Goal: Information Seeking & Learning: Learn about a topic

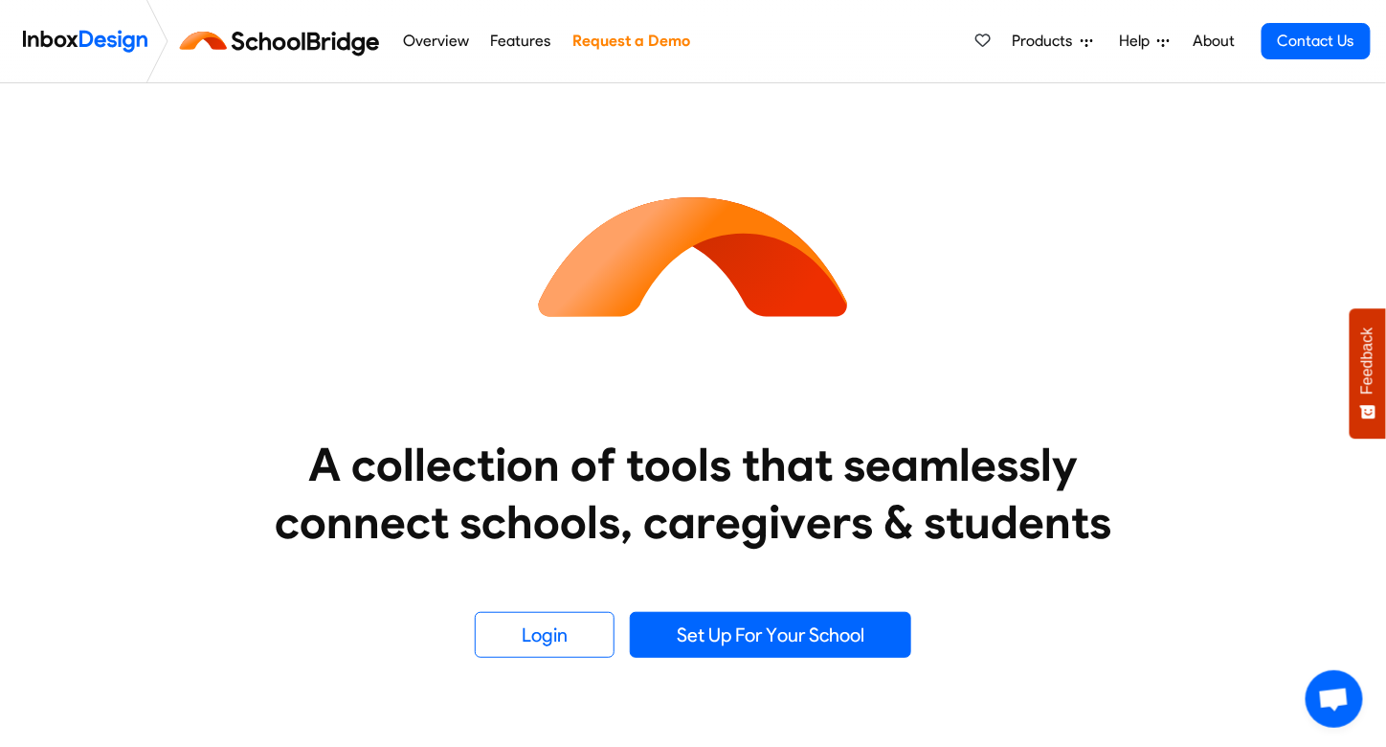
click at [532, 41] on link "Features" at bounding box center [520, 41] width 71 height 38
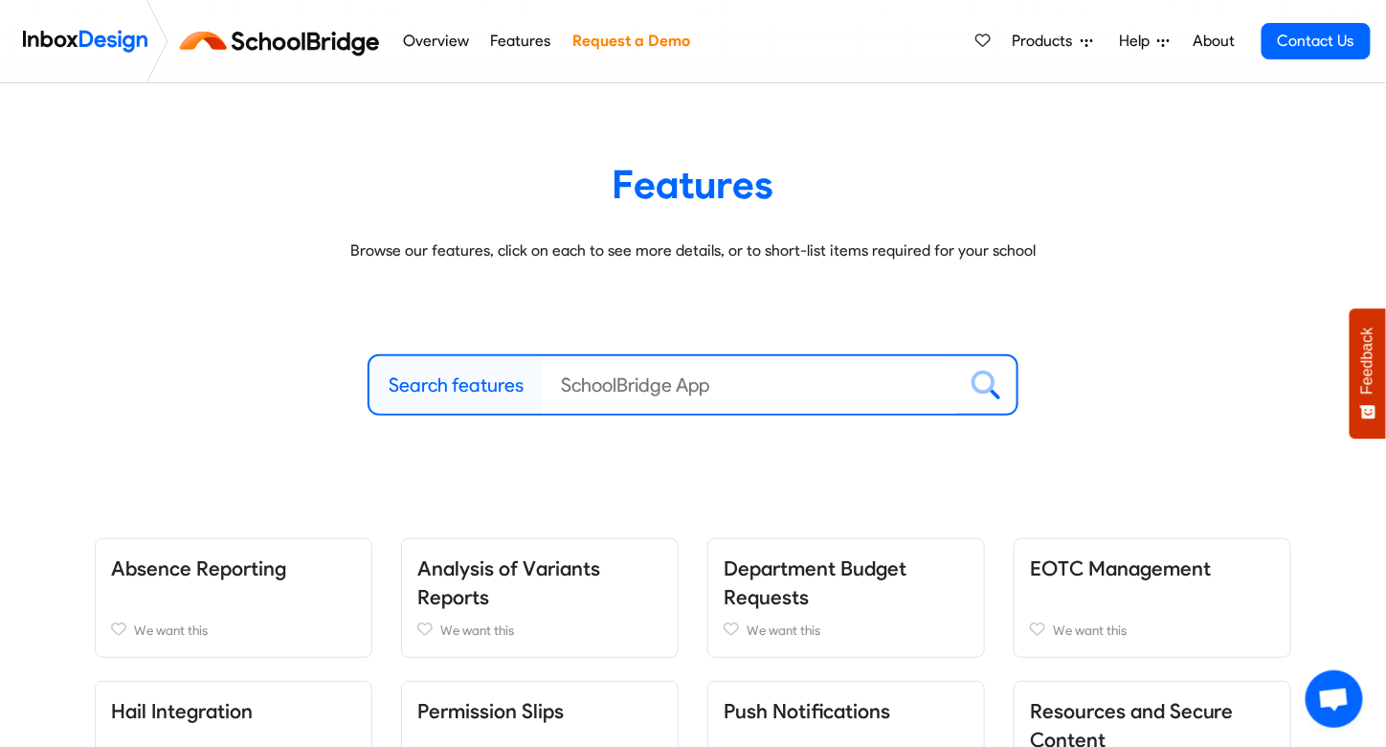
click at [284, 39] on img at bounding box center [283, 41] width 215 height 46
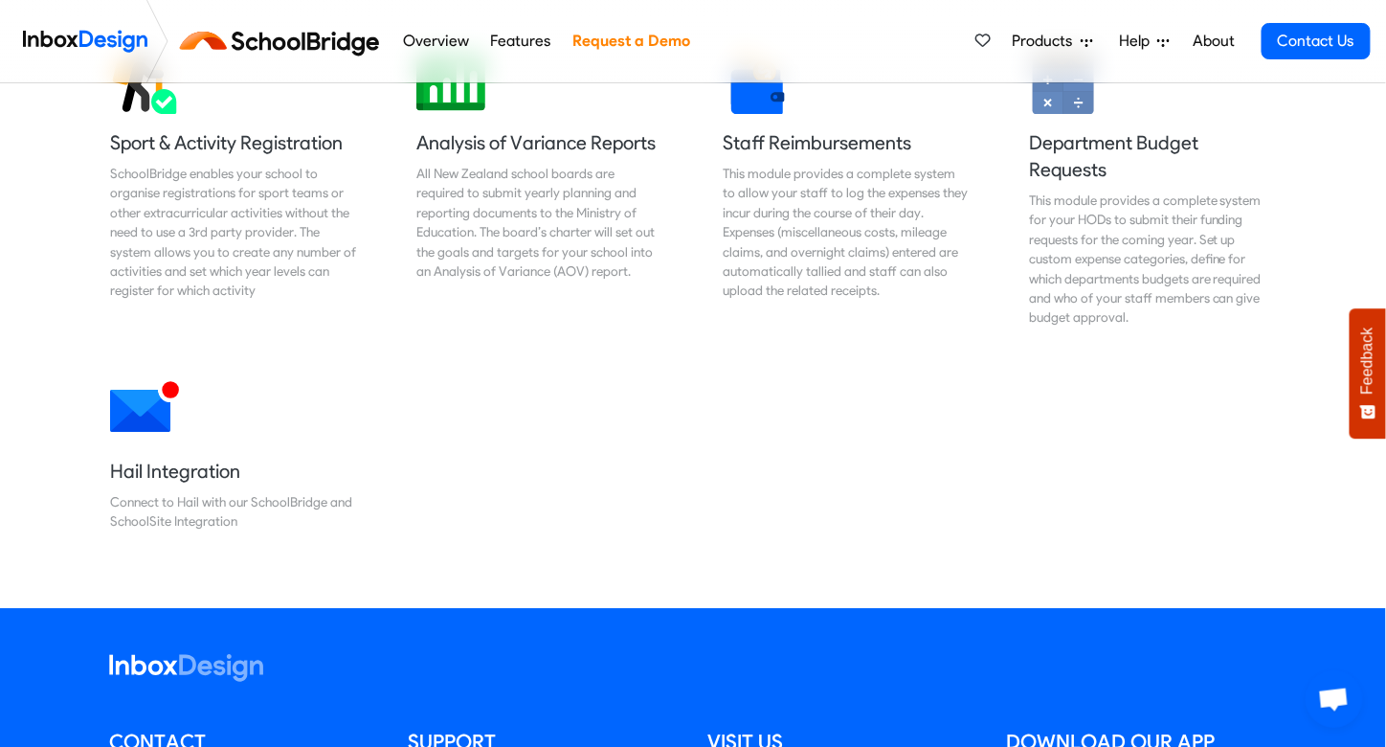
scroll to position [1658, 0]
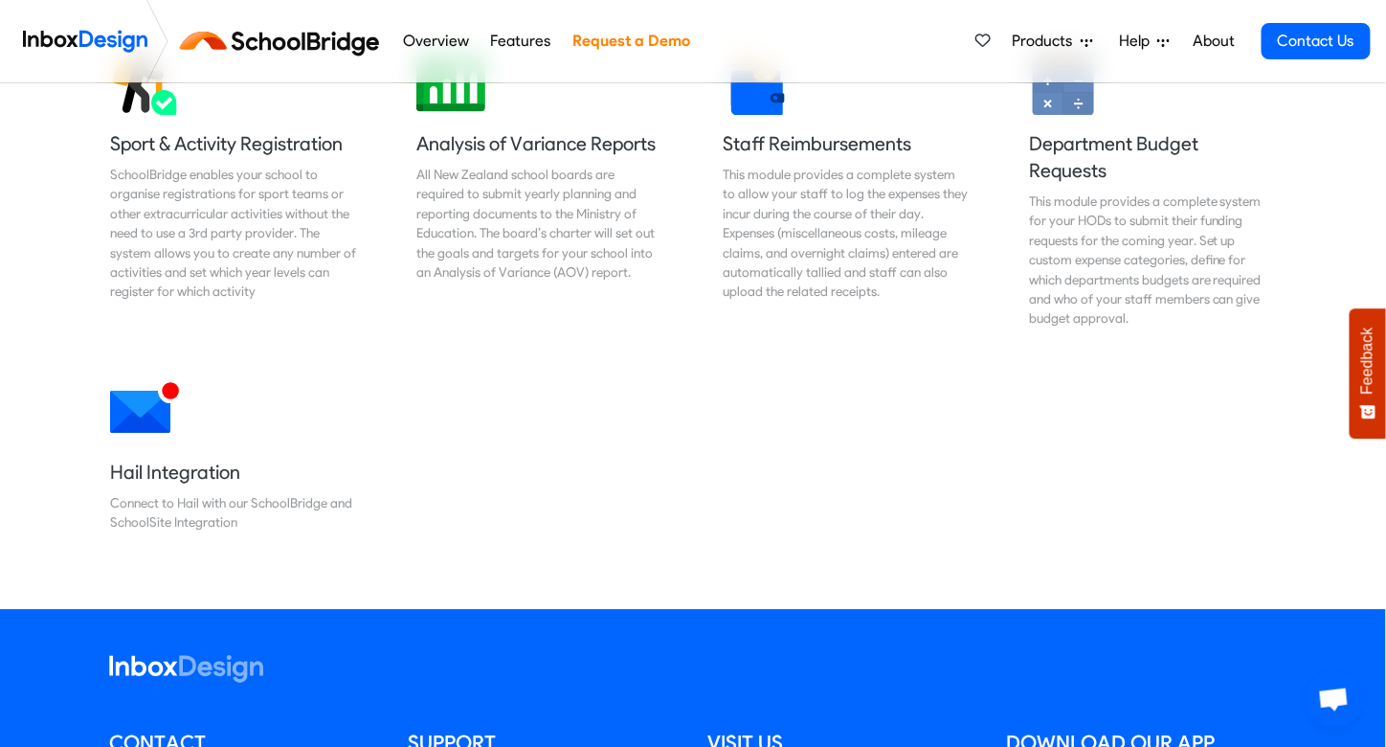
click at [82, 49] on img at bounding box center [85, 41] width 124 height 38
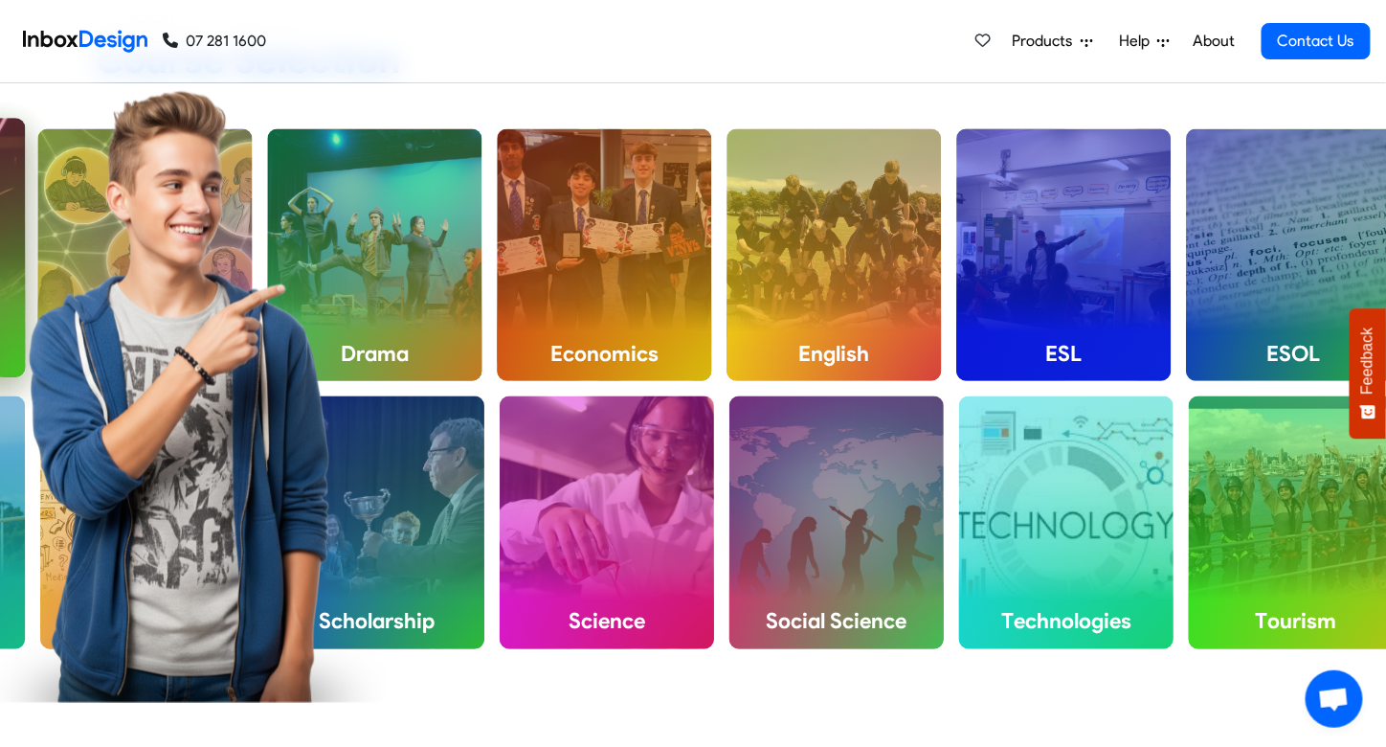
scroll to position [790, 0]
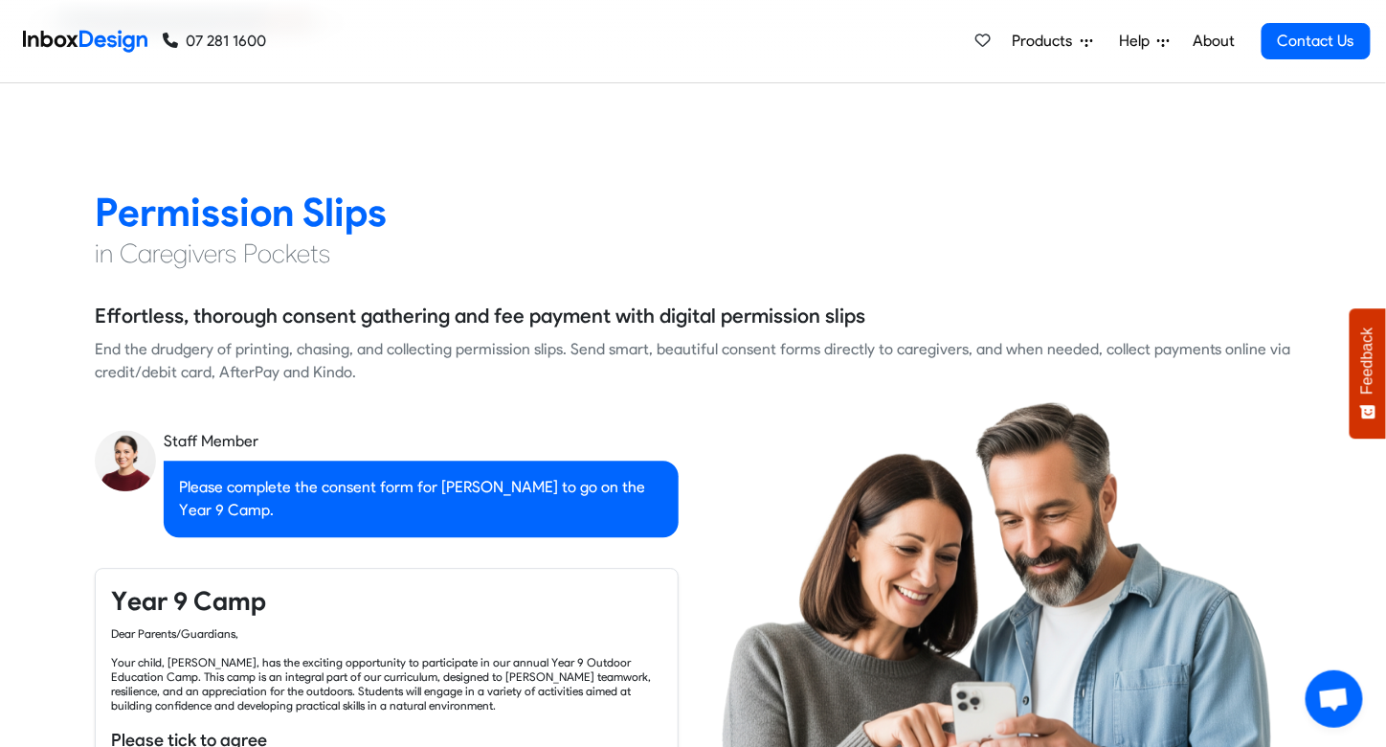
checkbox input "true"
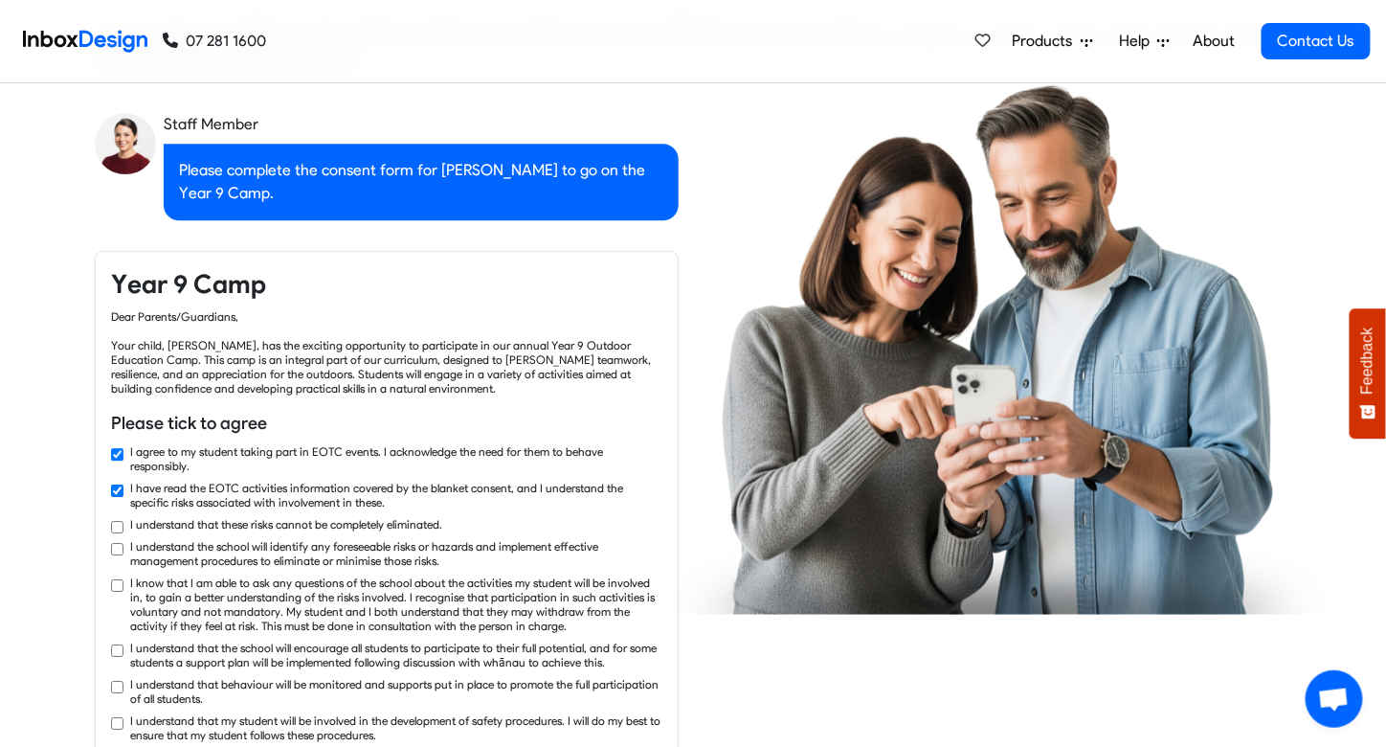
checkbox input "true"
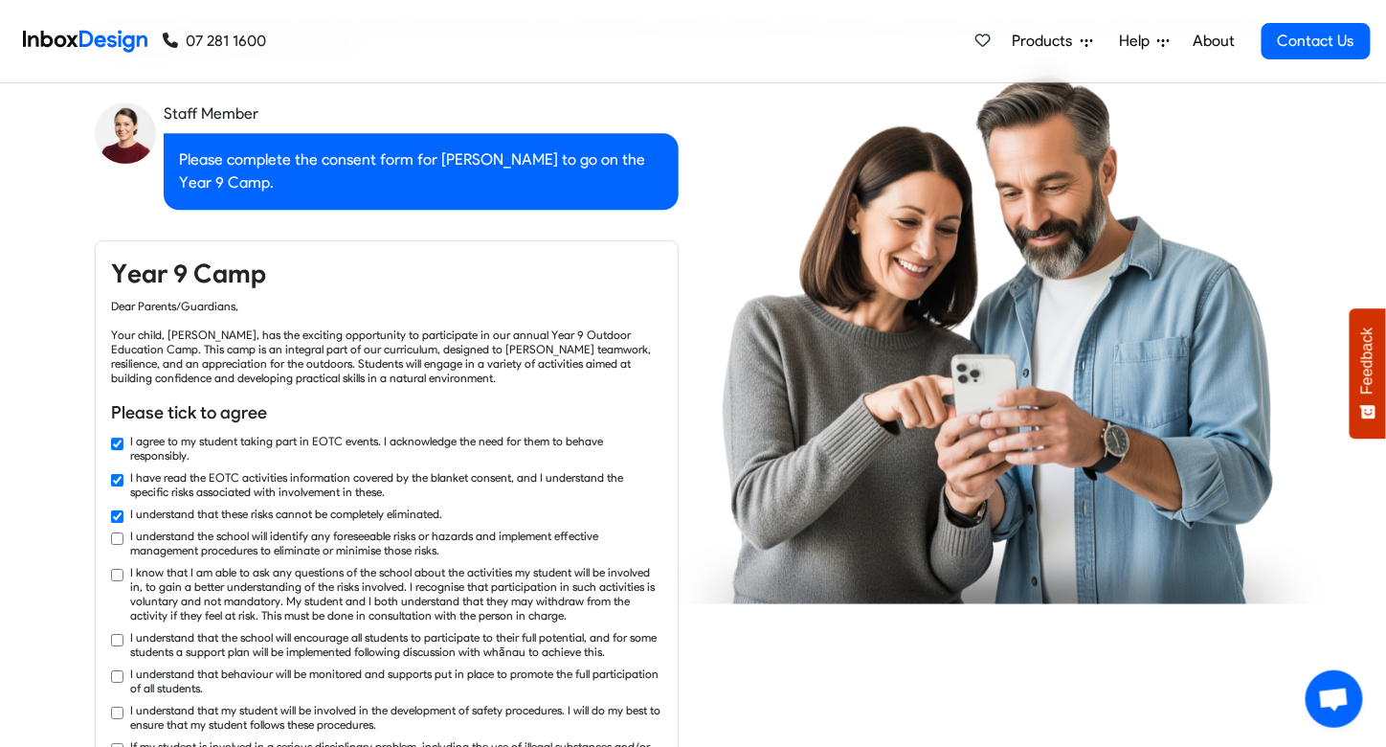
checkbox input "true"
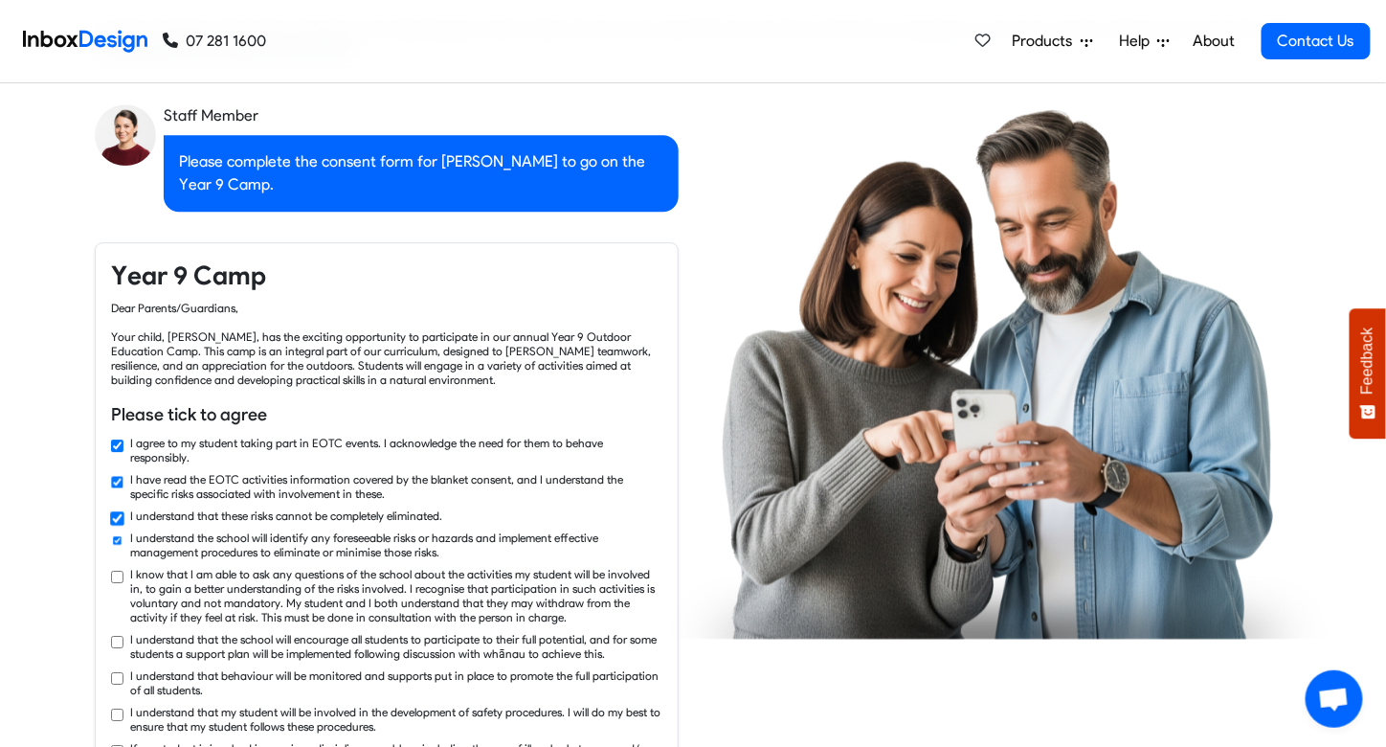
checkbox input "true"
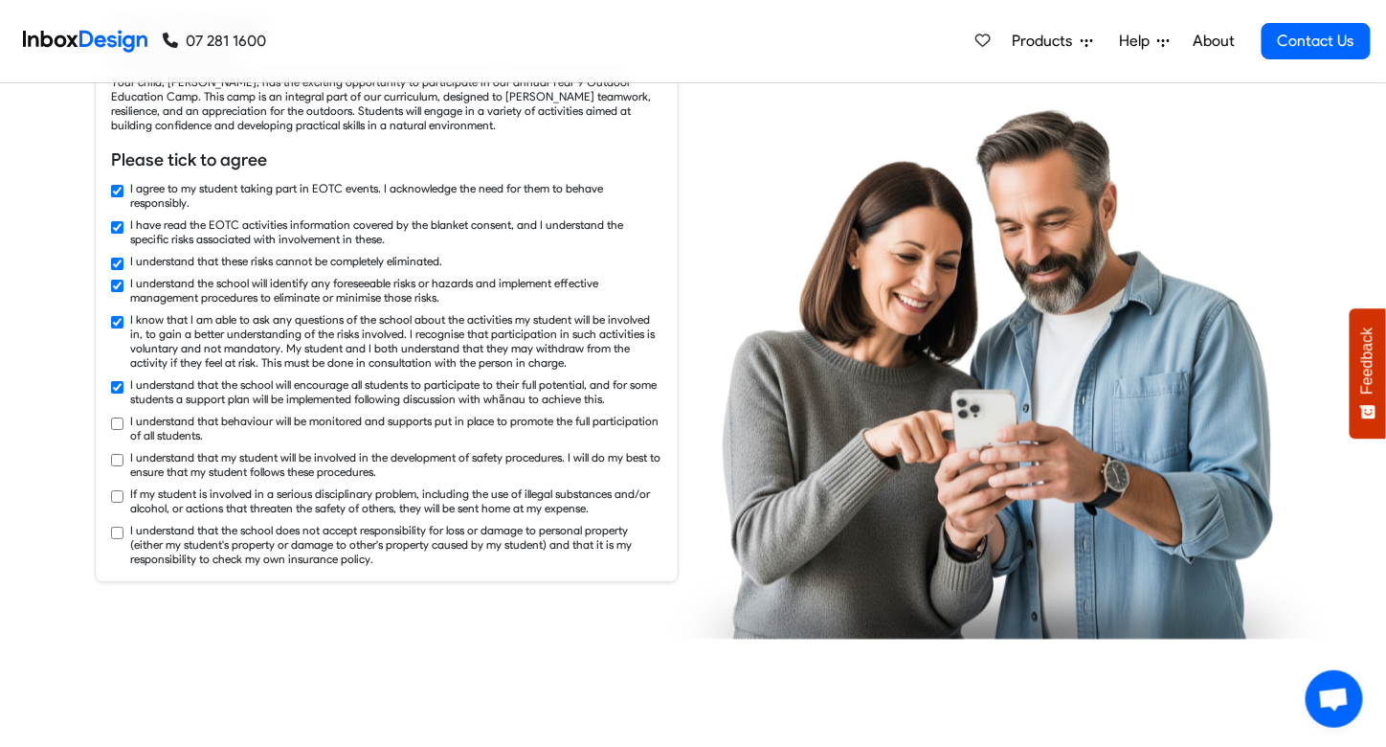
checkbox input "true"
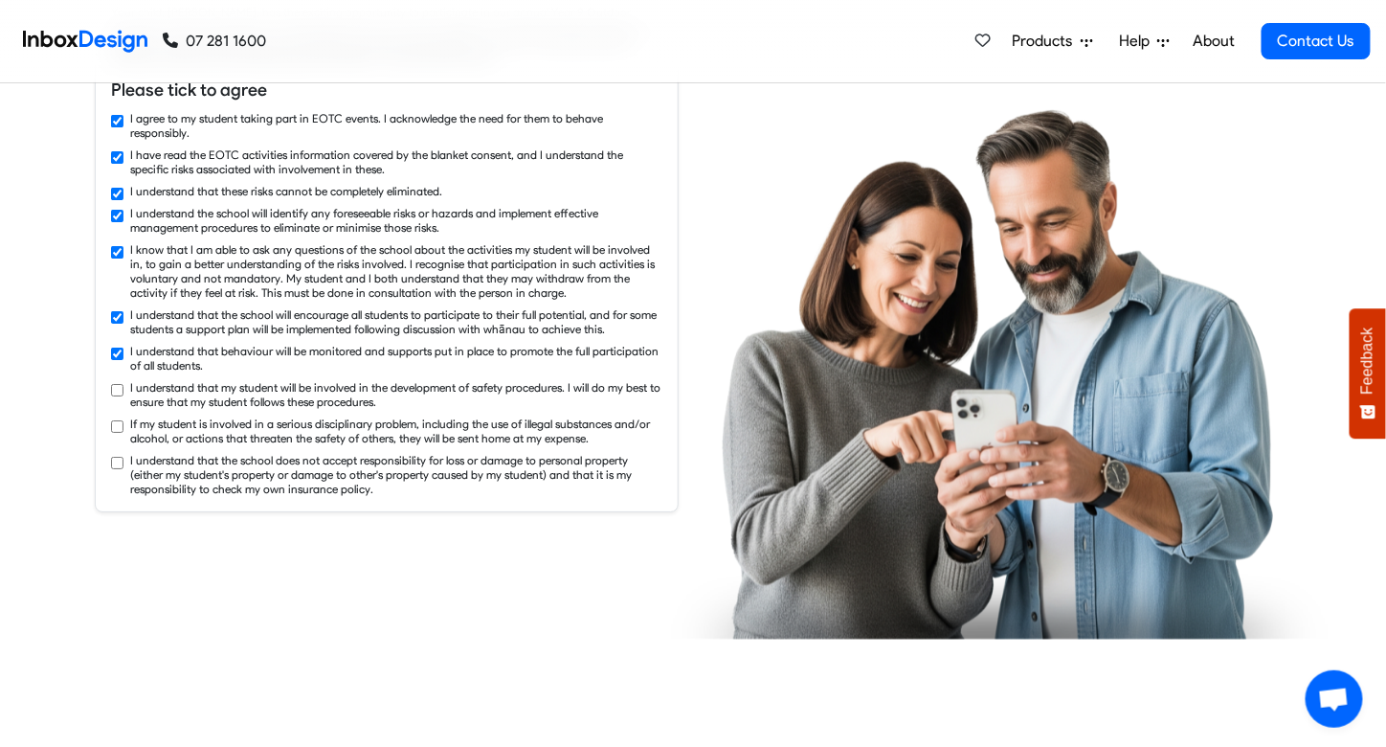
checkbox input "true"
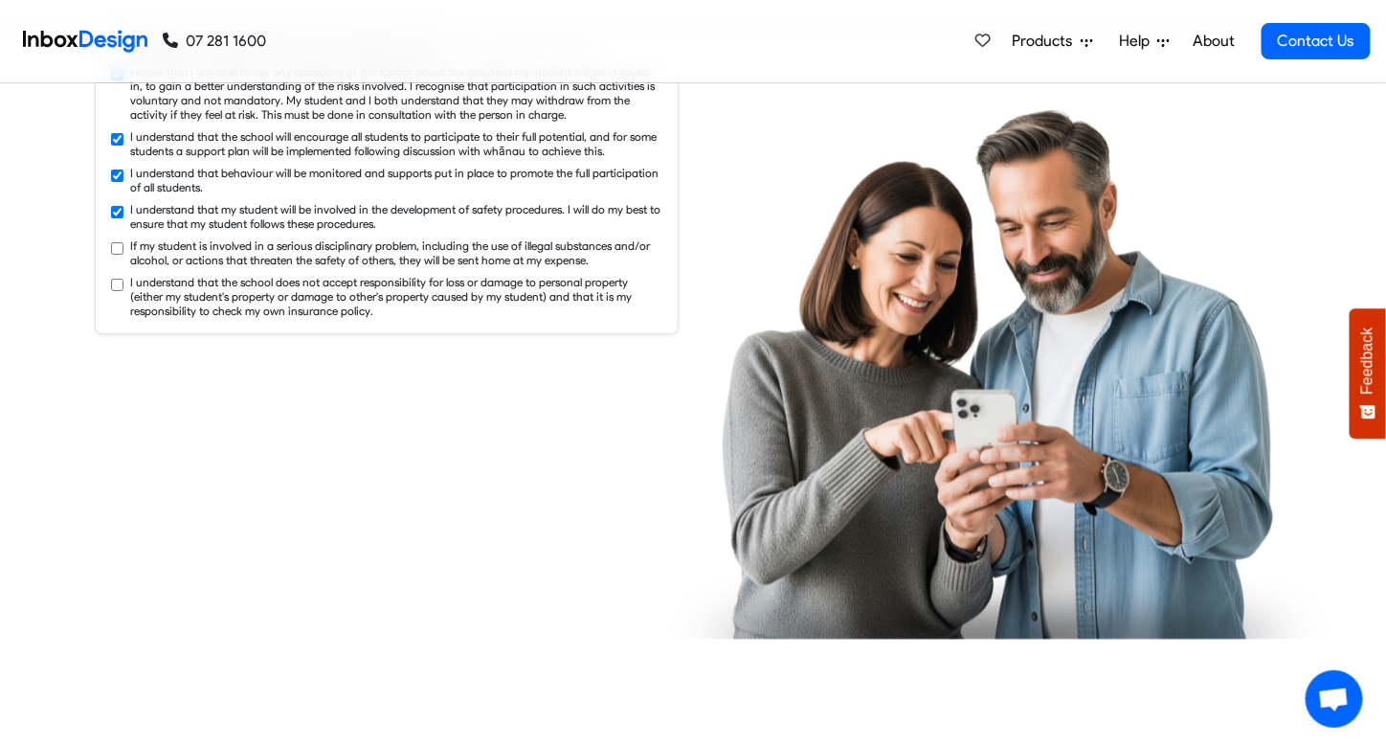
checkbox input "true"
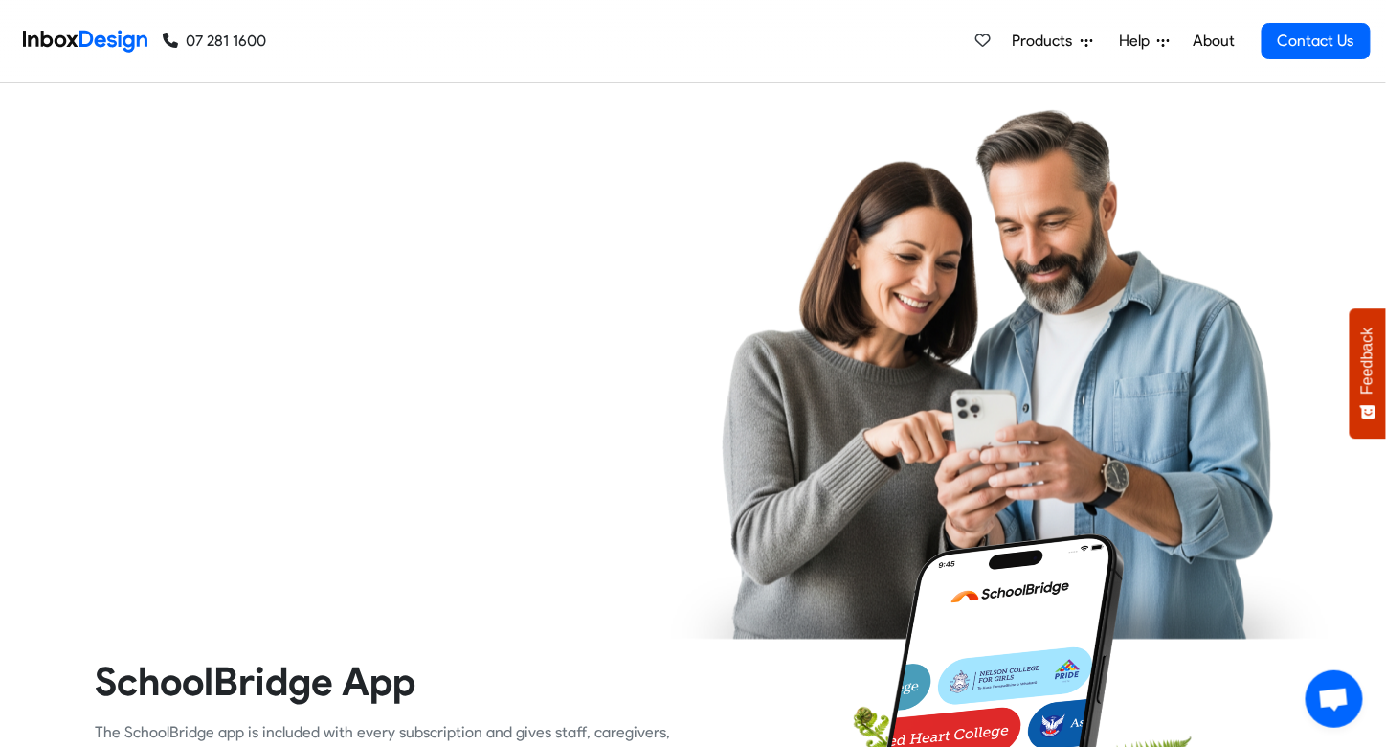
checkbox input "true"
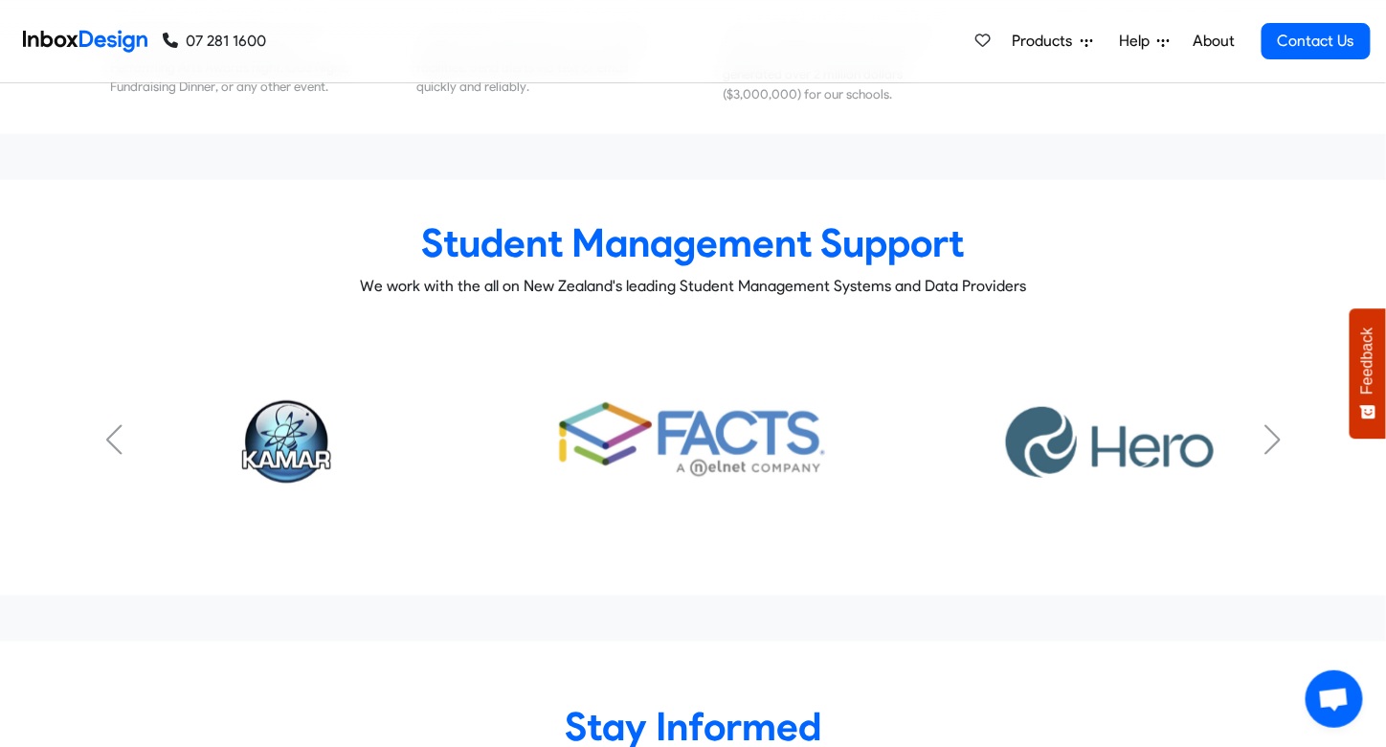
scroll to position [7850, 0]
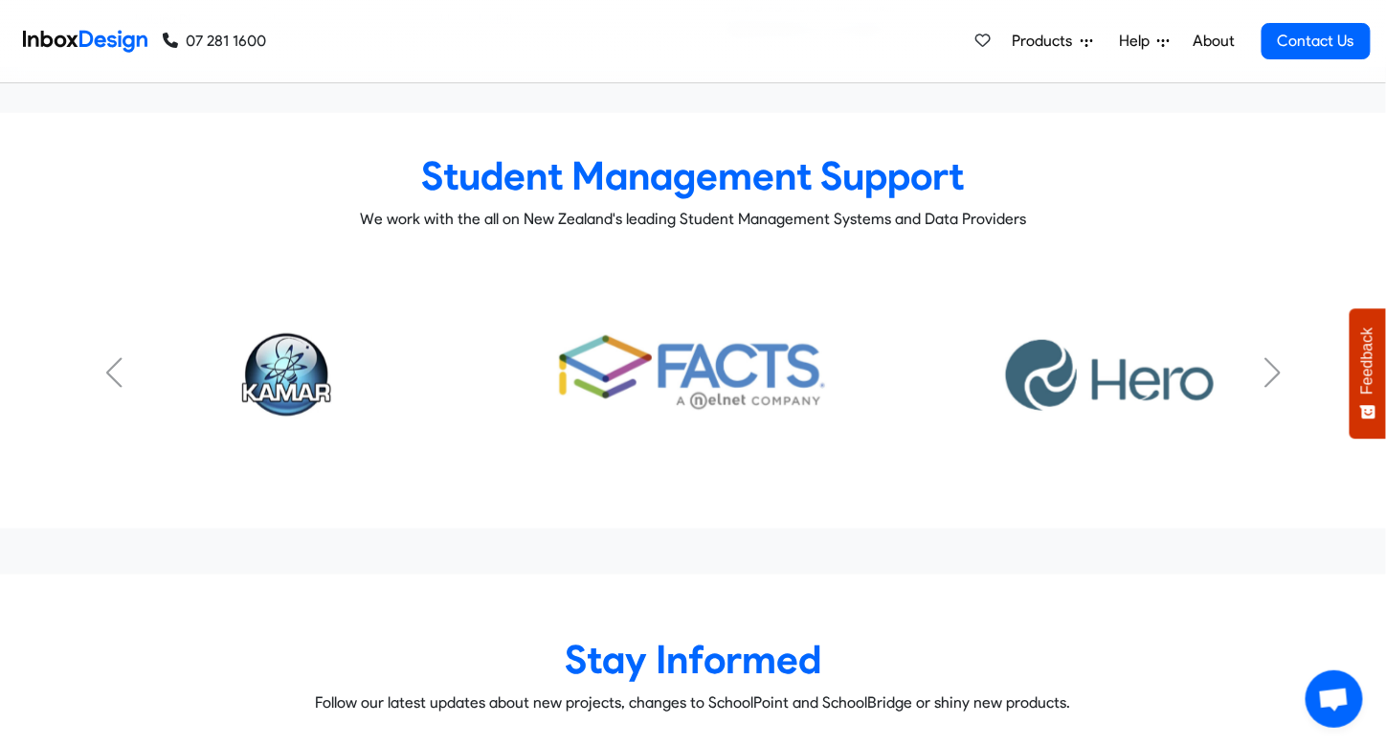
click at [1294, 340] on div "KAMAR Subtitle FACTS Subtitle HERO Subtitle Musac Edge Subtitle eTap Subtitle S…" at bounding box center [692, 371] width 1225 height 221
click at [1287, 340] on link "HERO Subtitle" at bounding box center [1101, 371] width 380 height 129
click at [1265, 357] on div "Next slide" at bounding box center [1272, 372] width 19 height 31
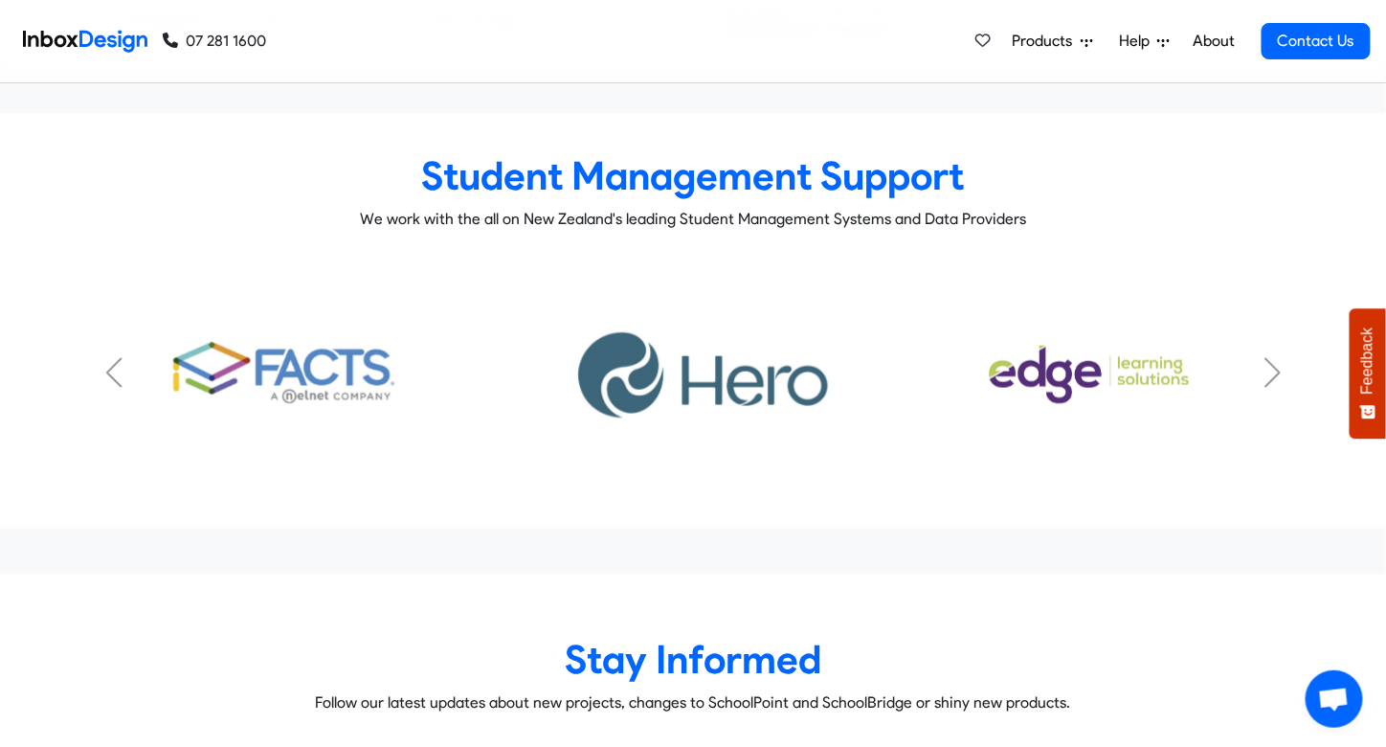
click at [1265, 357] on div "Next slide" at bounding box center [1272, 372] width 19 height 31
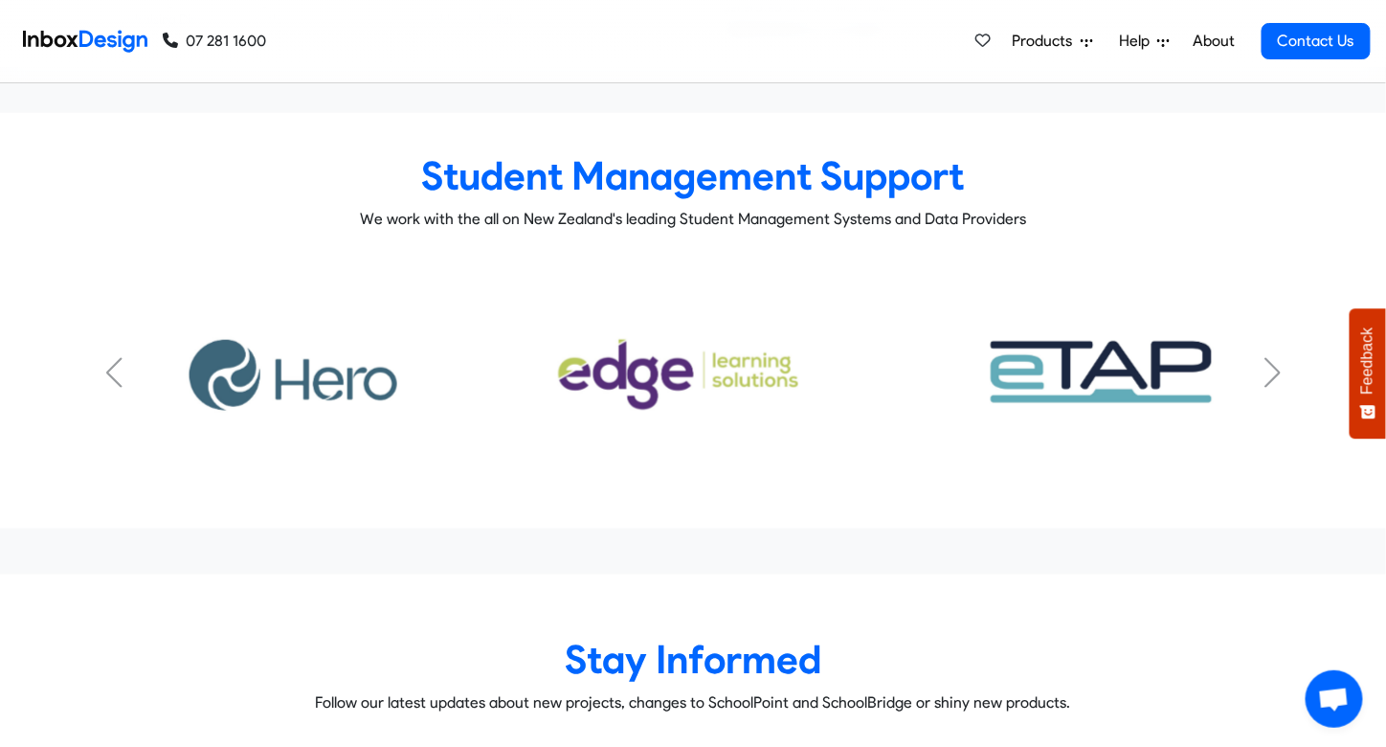
click at [1265, 357] on div "Next slide" at bounding box center [1272, 372] width 19 height 31
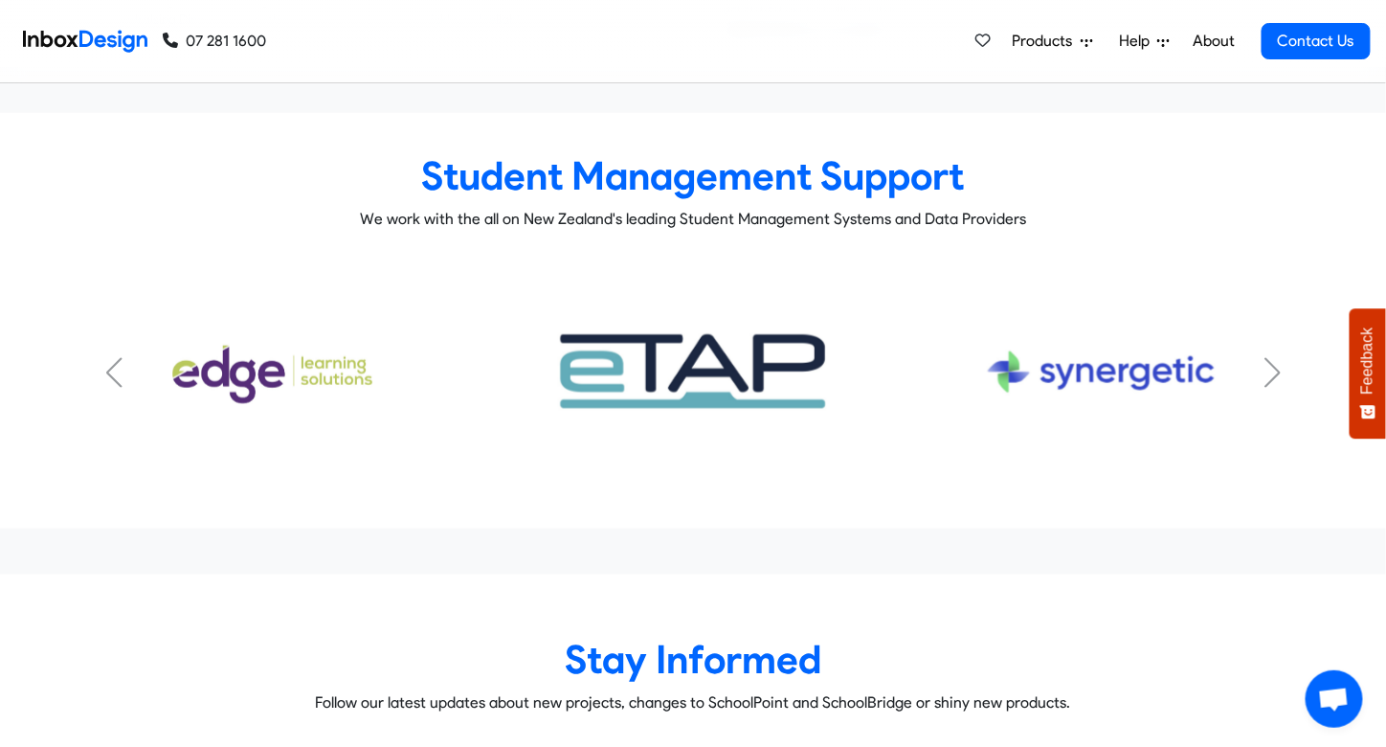
click at [1265, 357] on div "Next slide" at bounding box center [1272, 372] width 19 height 31
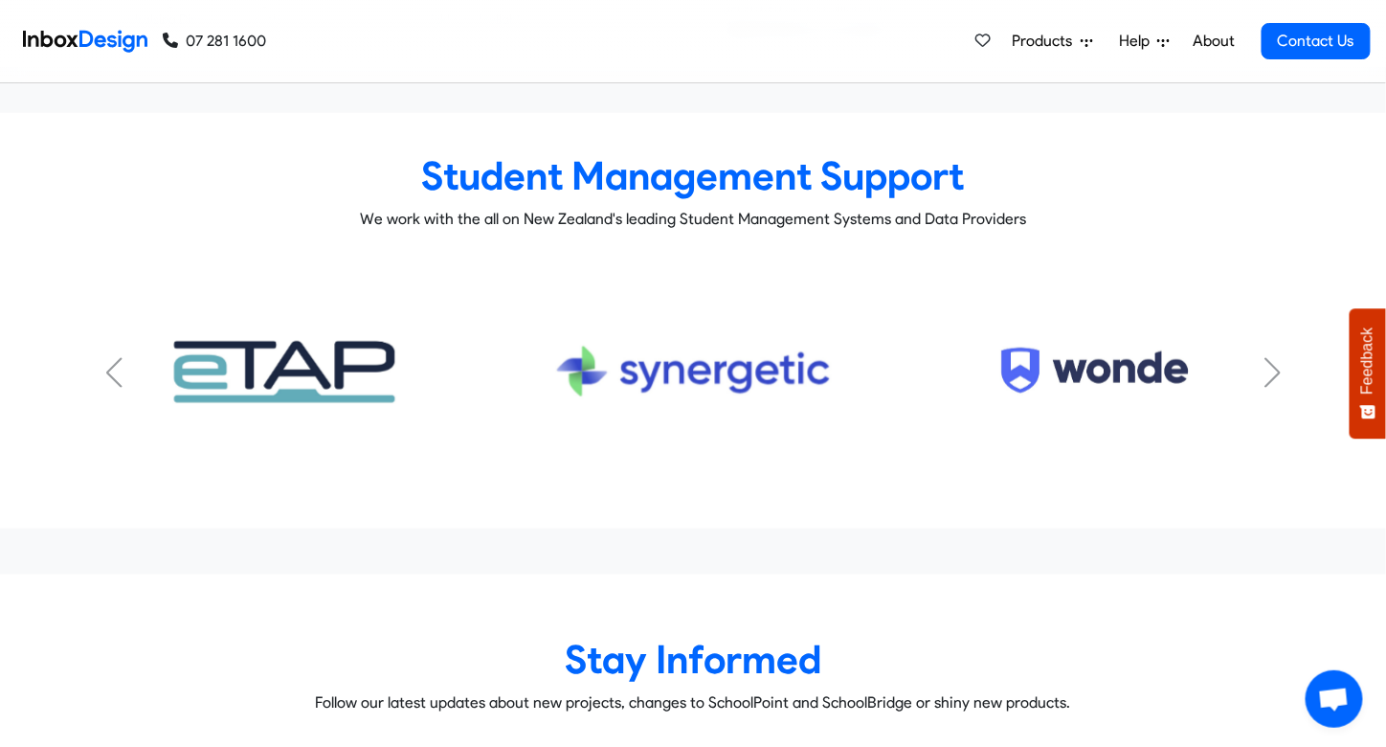
click at [1265, 357] on div "Next slide" at bounding box center [1272, 372] width 19 height 31
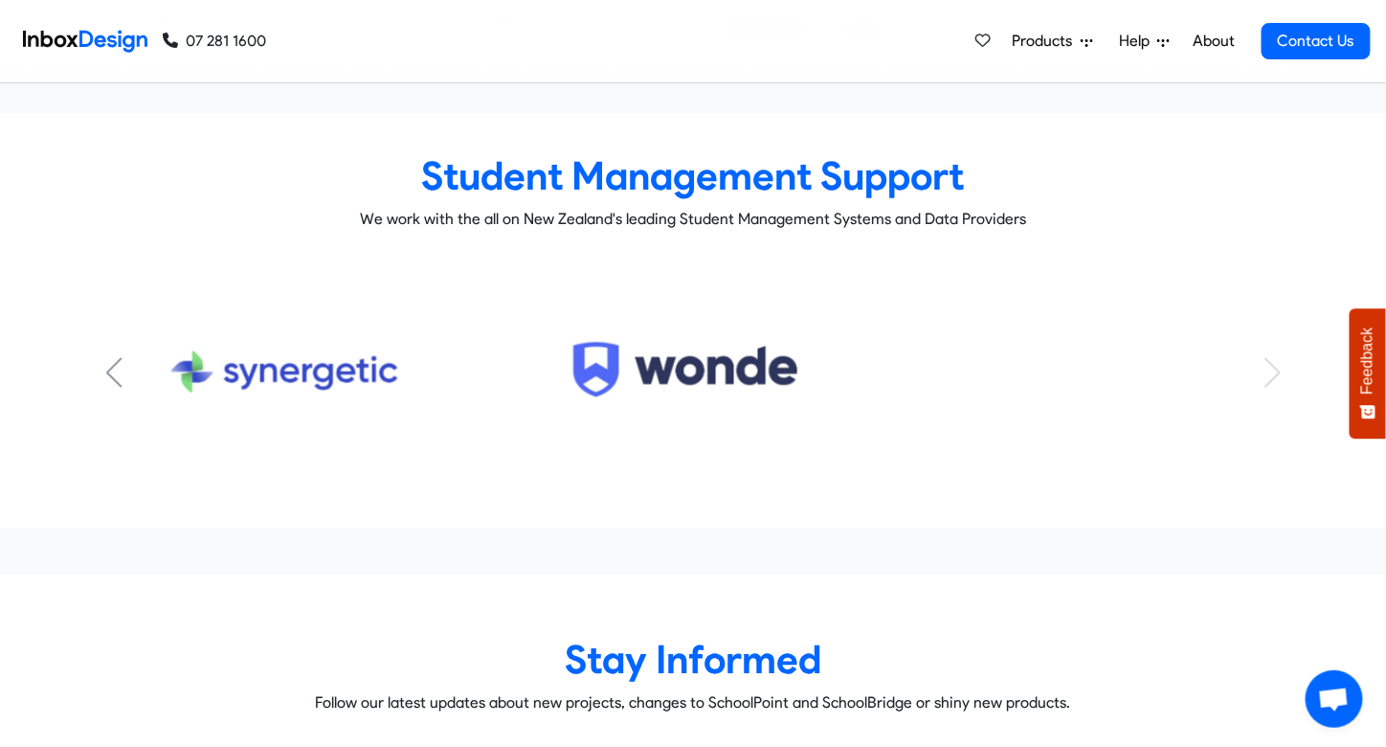
click at [1265, 330] on div "KAMAR Subtitle FACTS Subtitle HERO Subtitle Musac Edge Subtitle eTap Subtitle S…" at bounding box center [693, 371] width 1197 height 221
click at [101, 349] on link "Synergetic Subtitle" at bounding box center [285, 371] width 380 height 129
click at [113, 357] on div "Previous slide" at bounding box center [113, 372] width 19 height 31
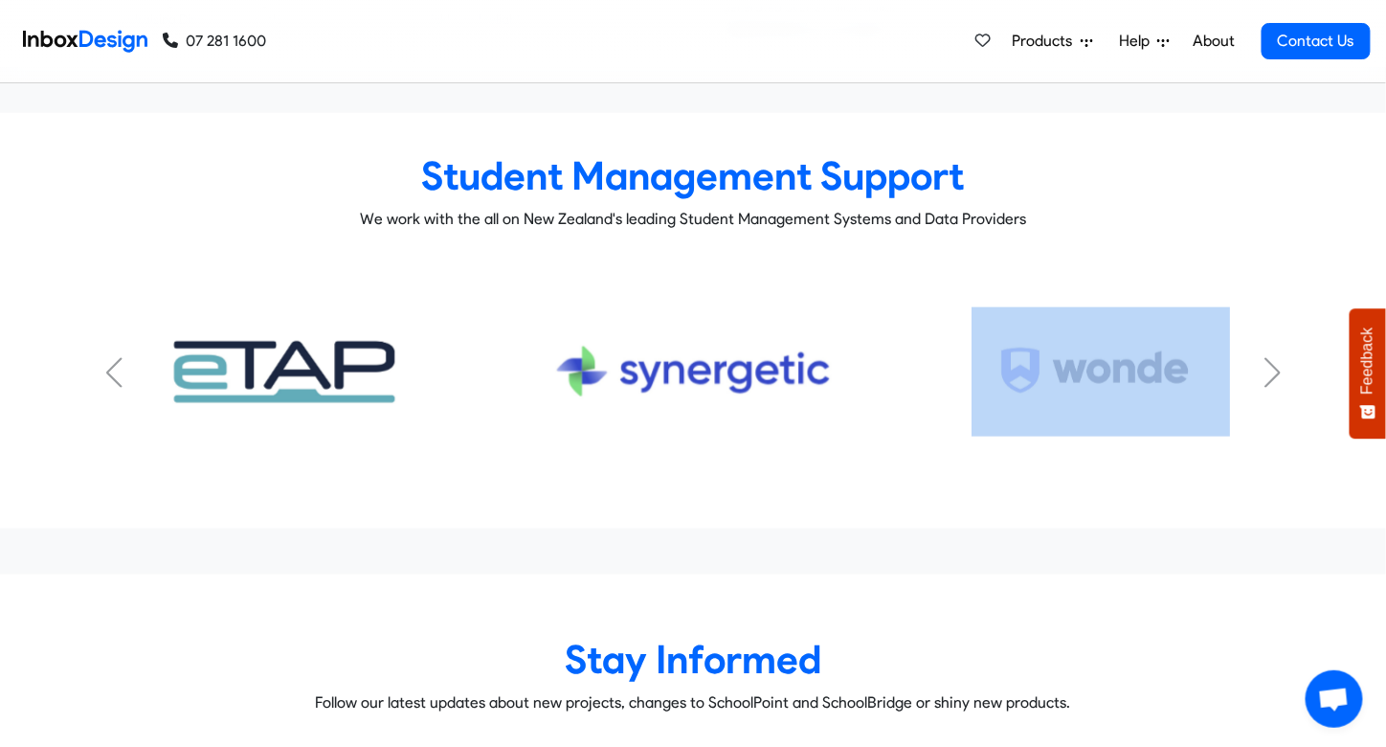
click at [113, 357] on div "Previous slide" at bounding box center [113, 372] width 19 height 31
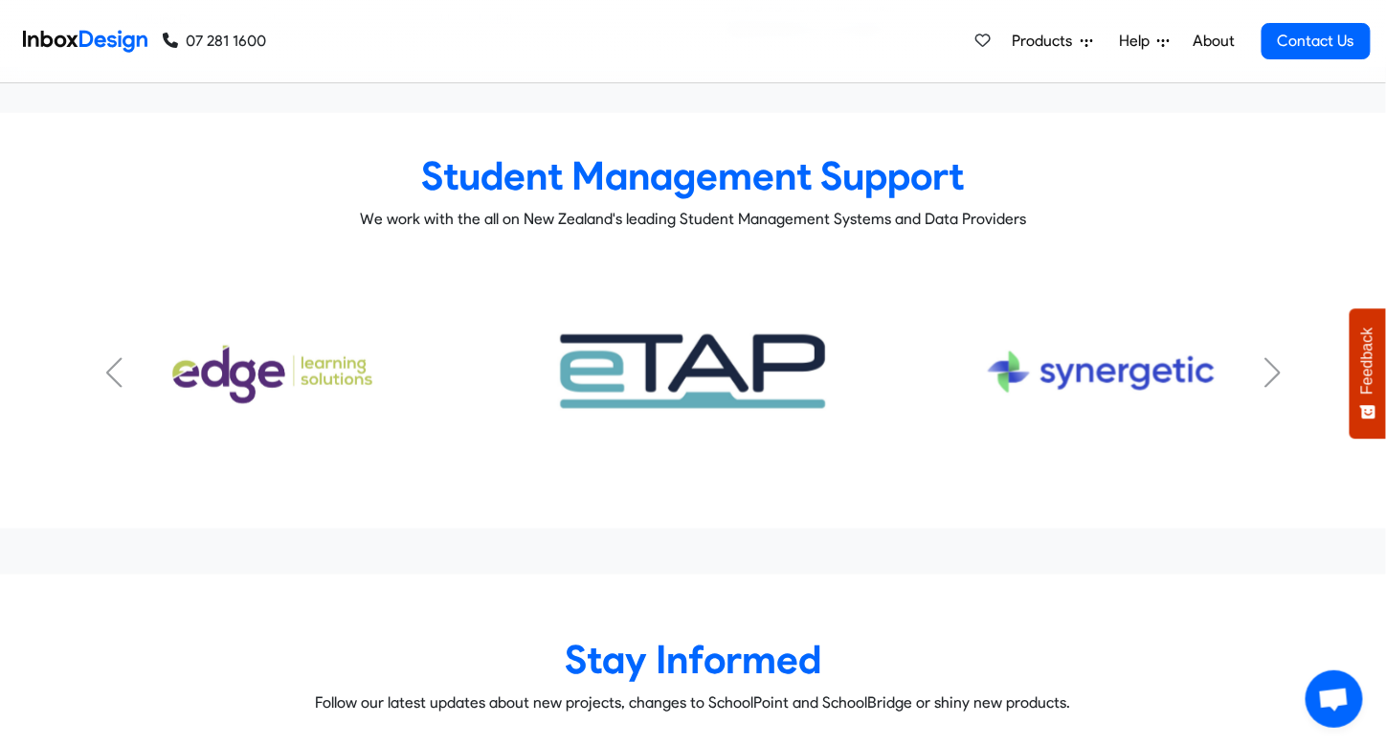
click at [113, 357] on div "Previous slide" at bounding box center [113, 372] width 19 height 31
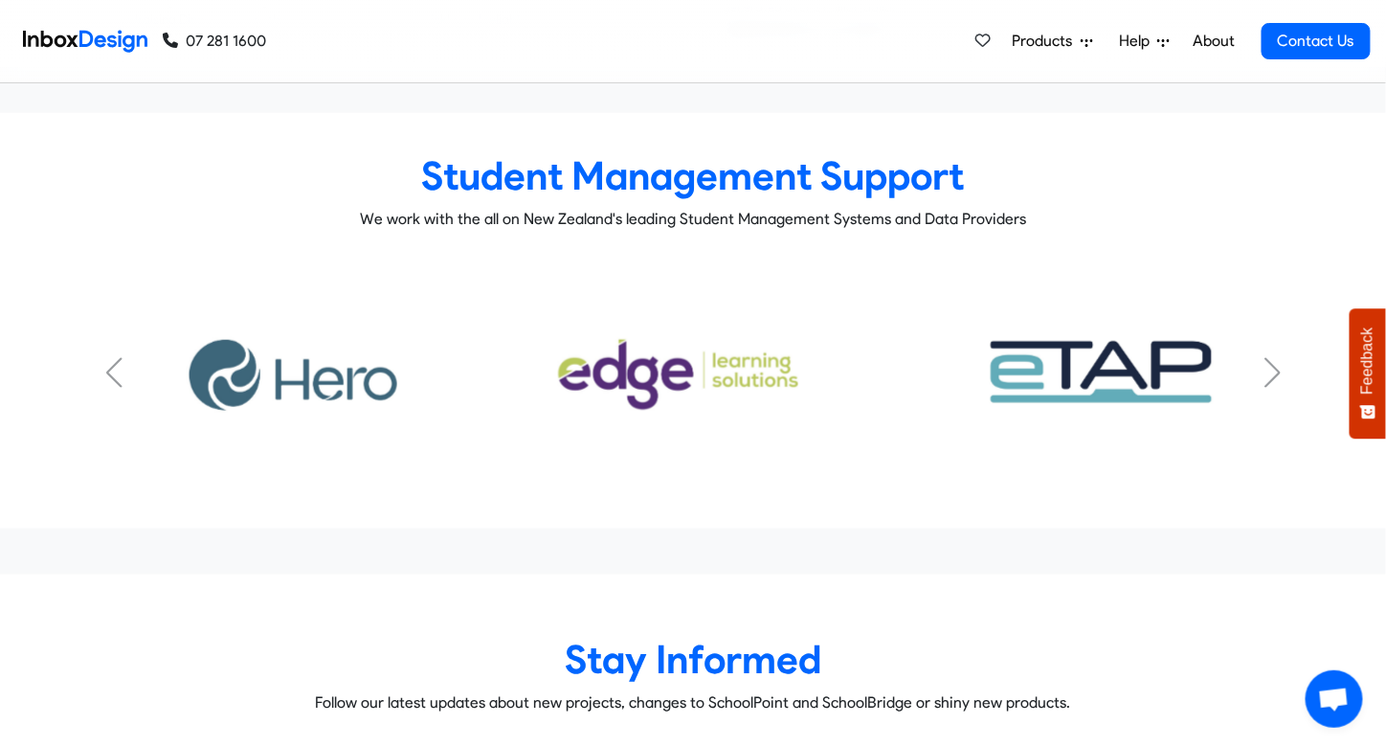
click at [113, 357] on div "Previous slide" at bounding box center [113, 372] width 19 height 31
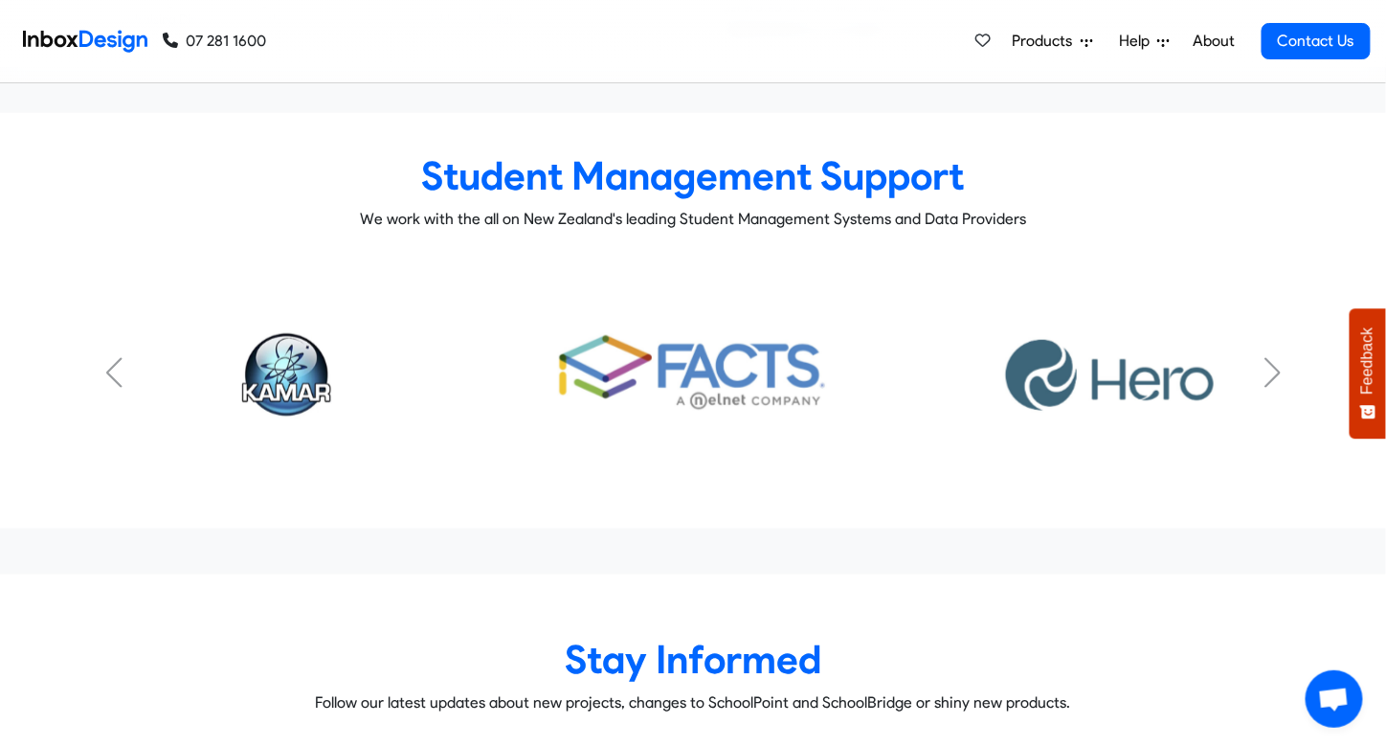
click at [113, 357] on div "Previous slide" at bounding box center [113, 372] width 19 height 31
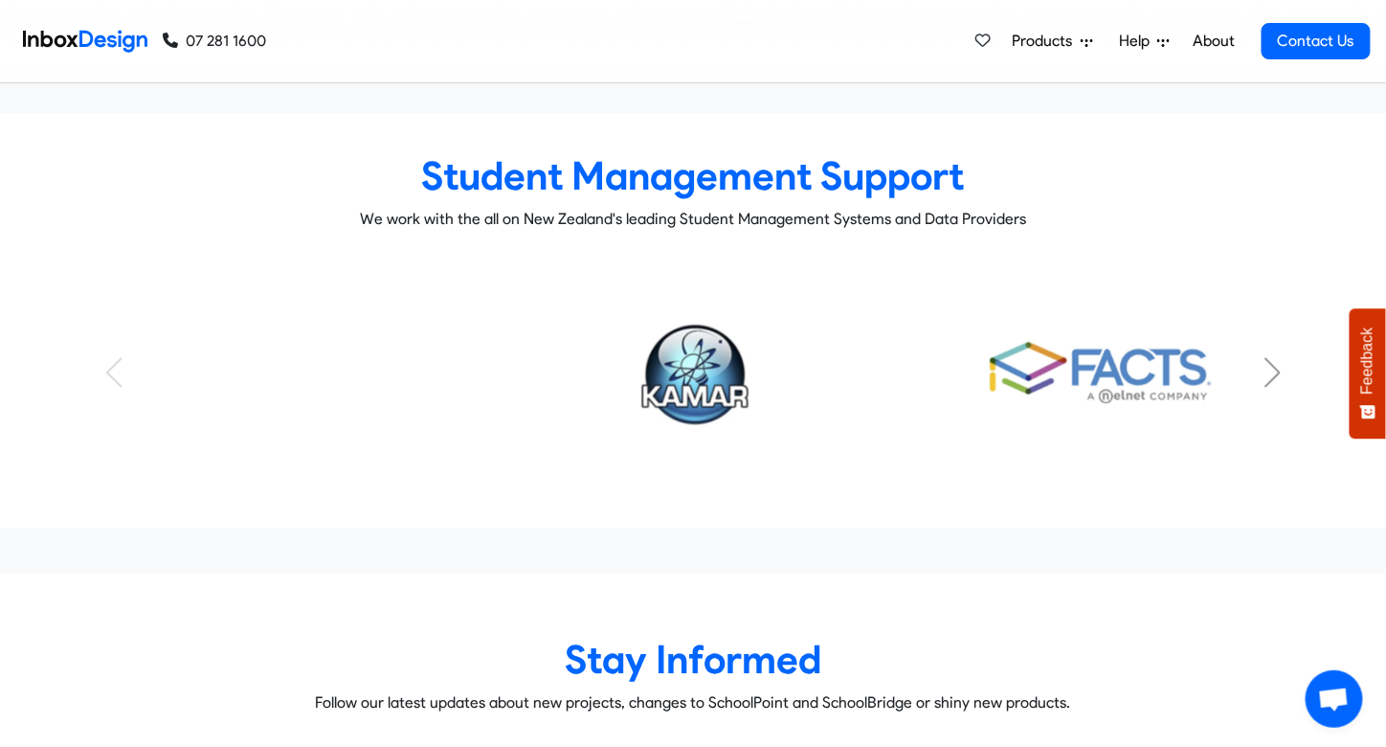
click at [669, 330] on img "1 / 7" at bounding box center [693, 372] width 310 height 155
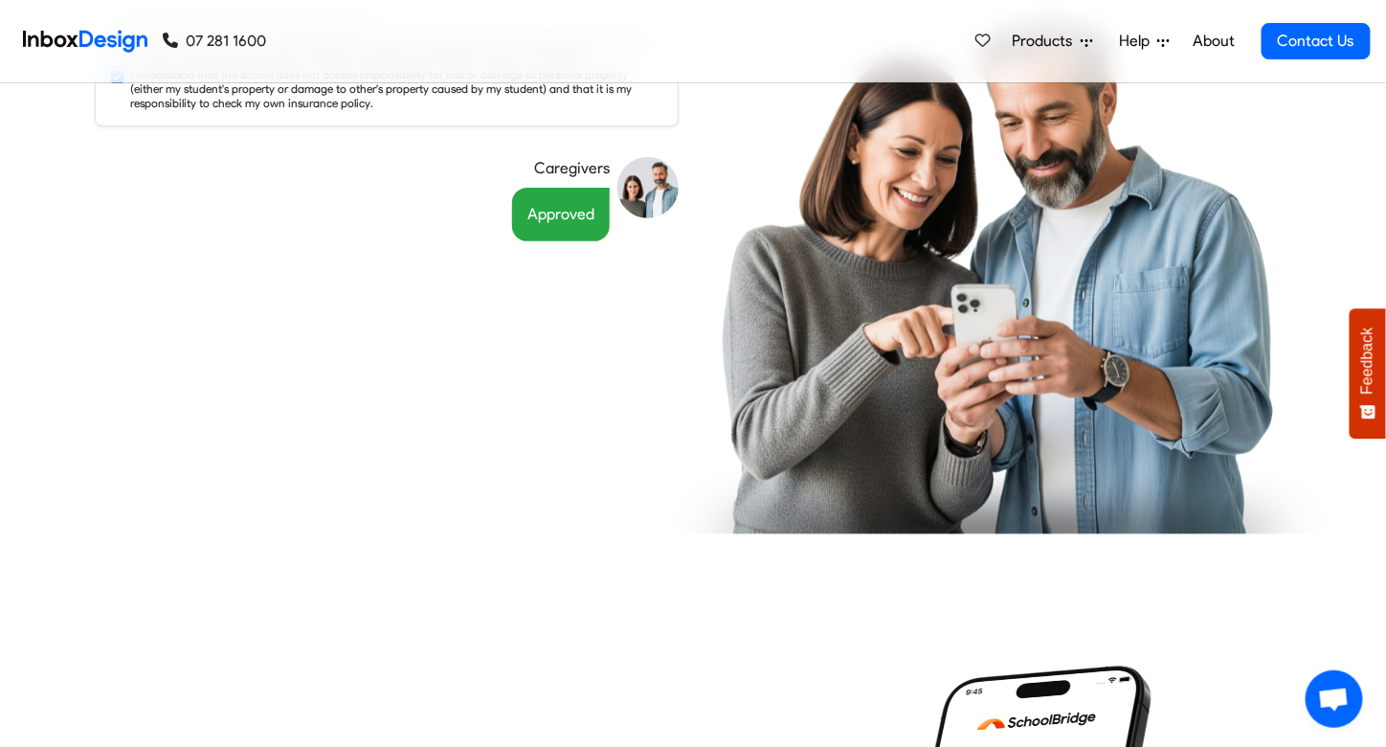
scroll to position [2420, 0]
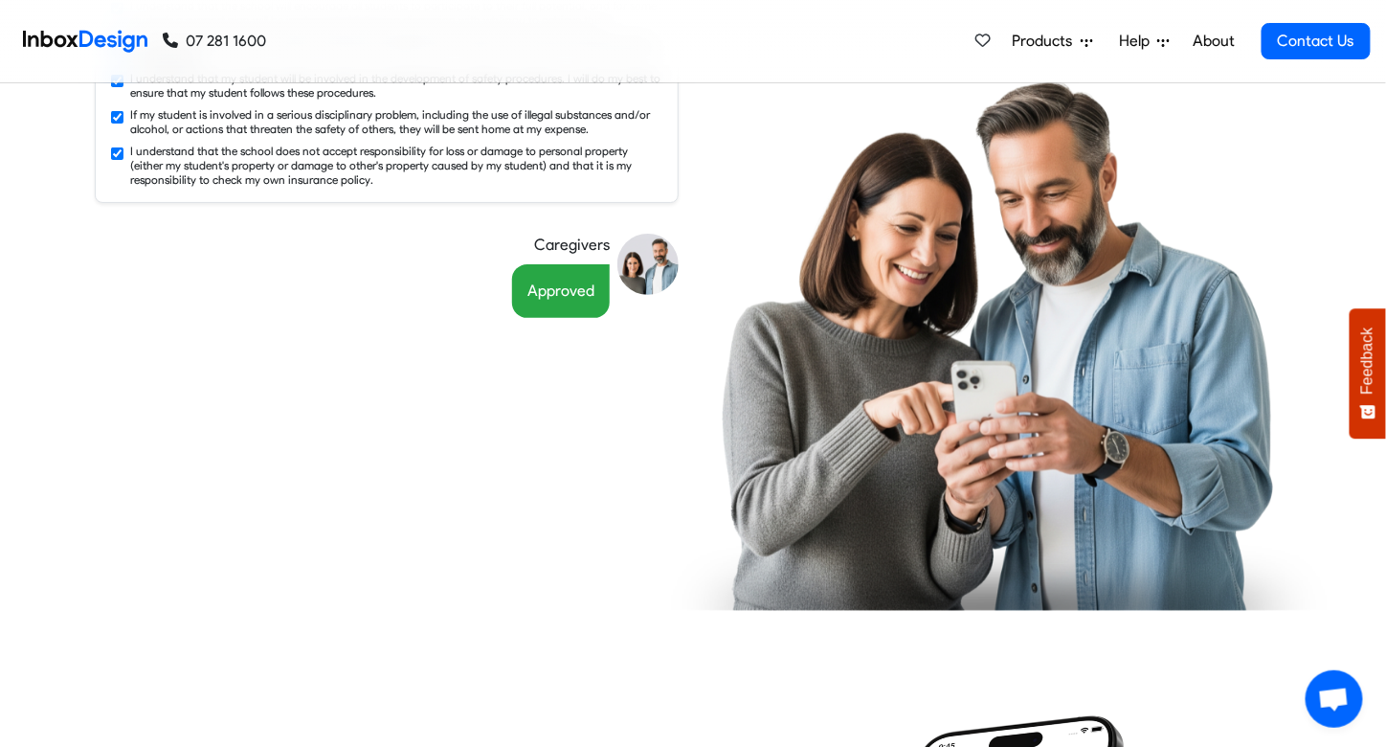
click at [1061, 44] on span "Products" at bounding box center [1047, 41] width 68 height 23
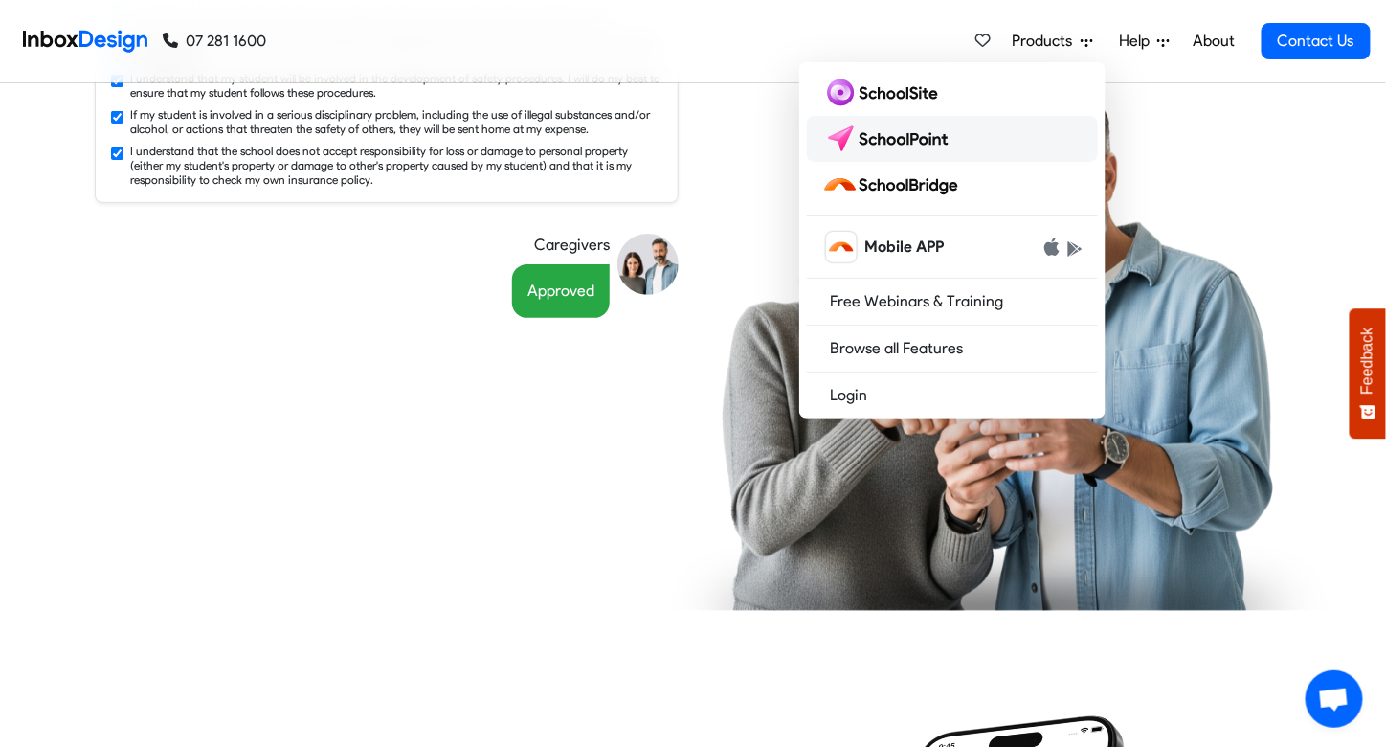
click at [949, 146] on img at bounding box center [889, 138] width 135 height 31
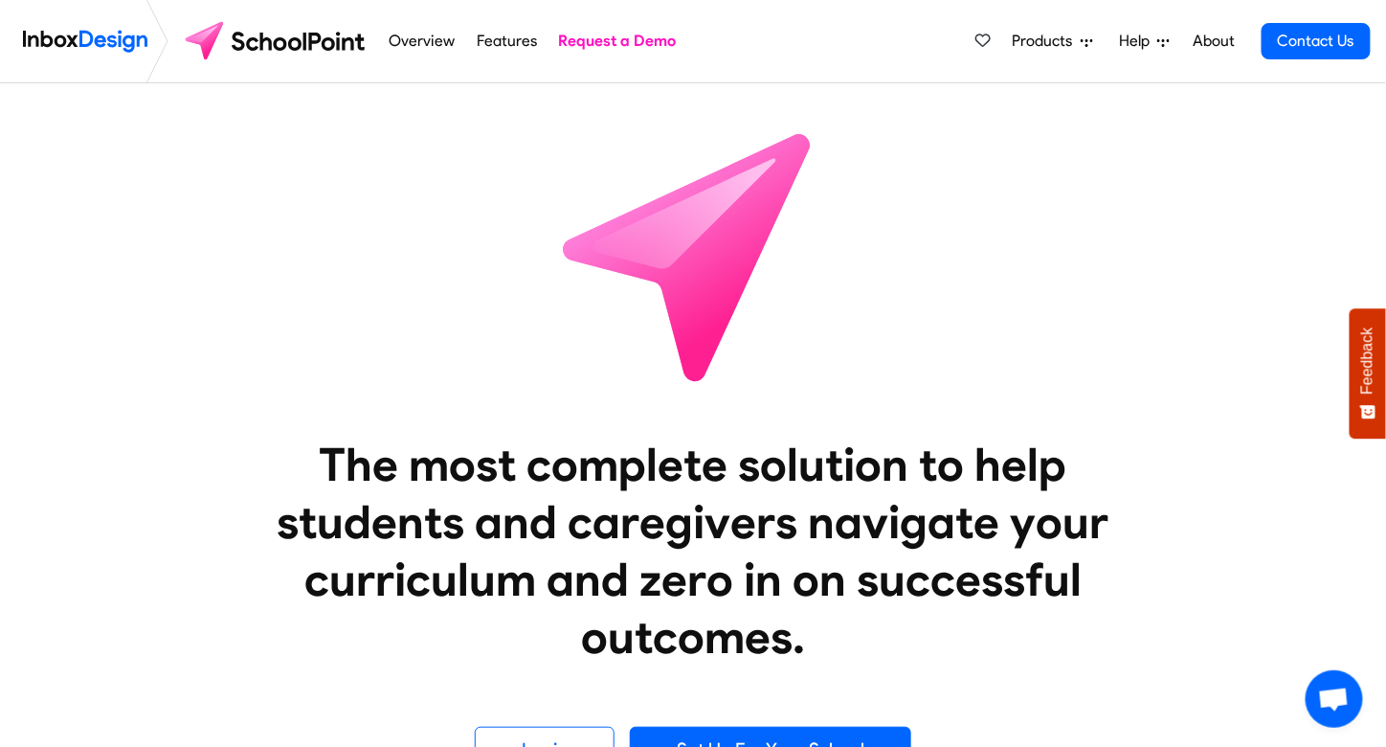
click at [1078, 31] on span "Products" at bounding box center [1047, 41] width 68 height 23
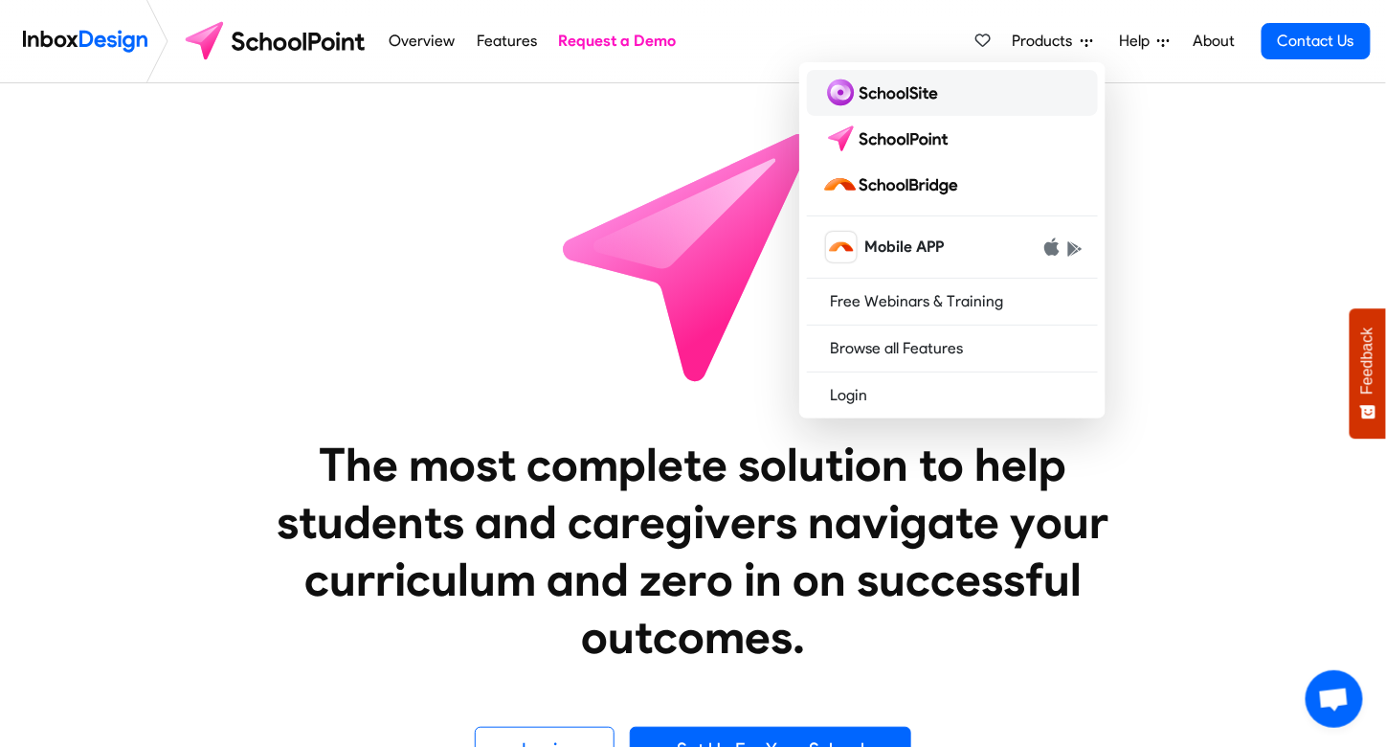
click at [985, 100] on link at bounding box center [952, 93] width 291 height 46
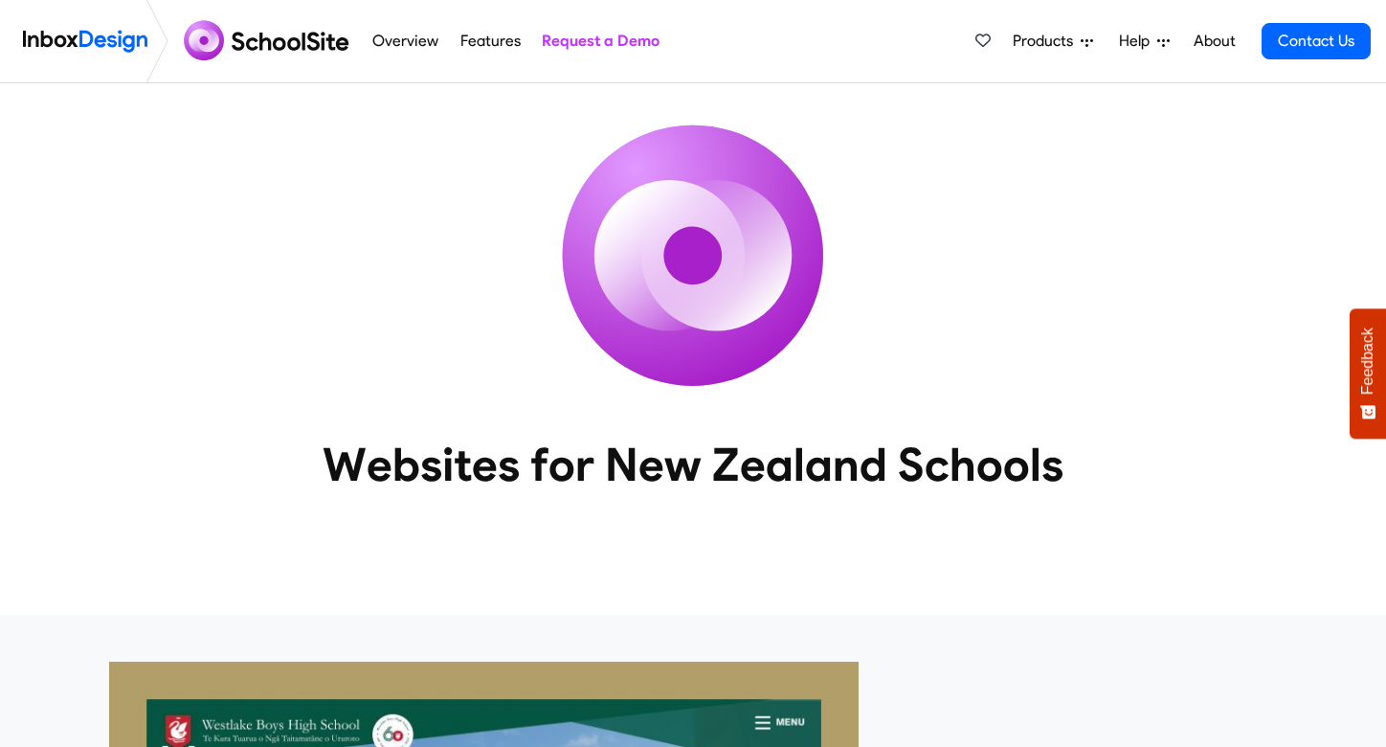
scroll to position [1505, 0]
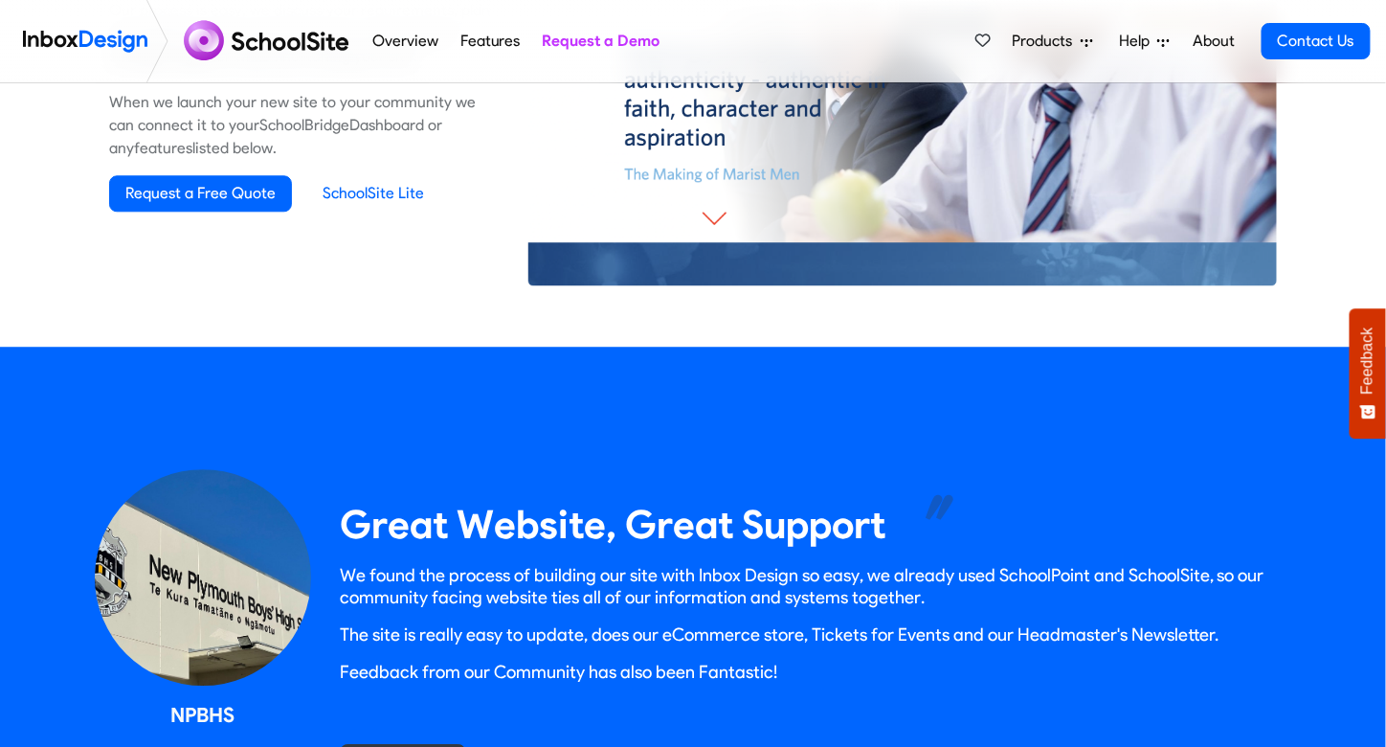
click at [1077, 38] on span "Products" at bounding box center [1047, 41] width 68 height 23
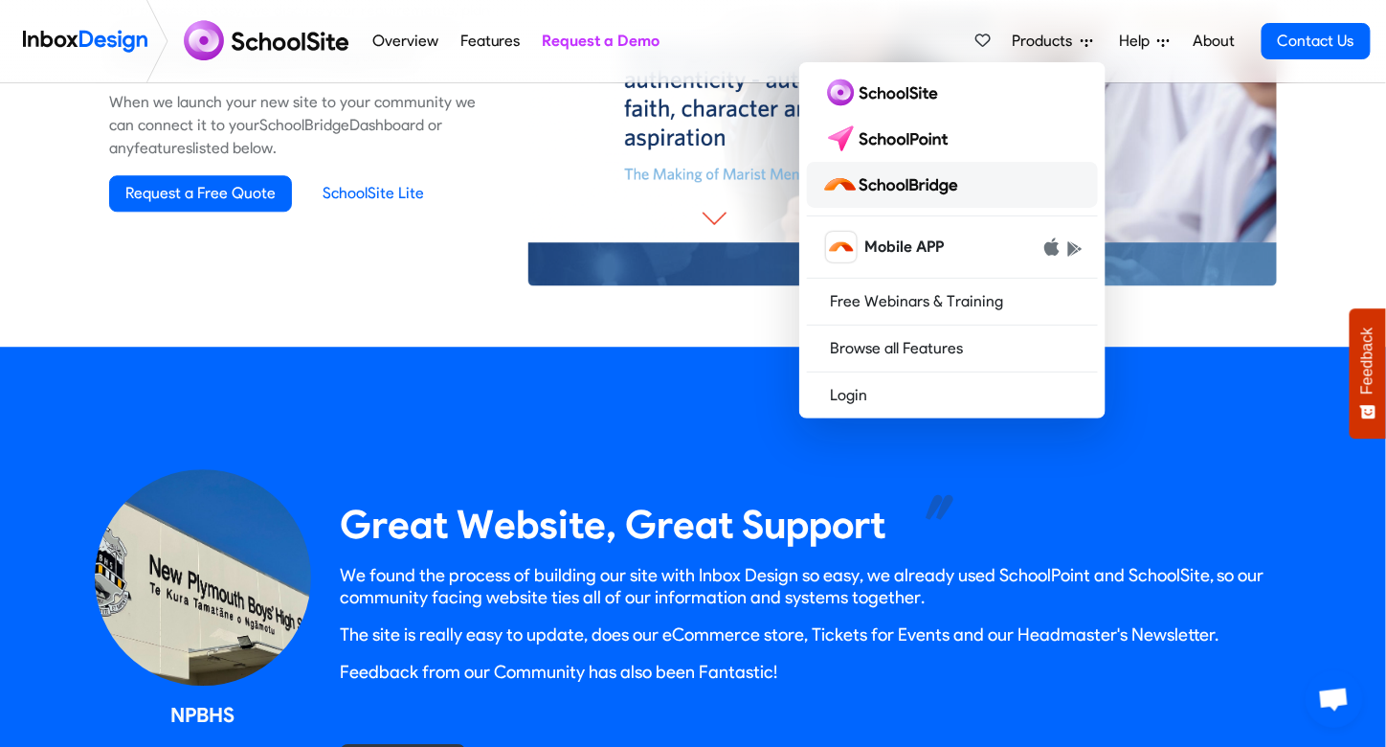
click at [999, 189] on link at bounding box center [952, 185] width 291 height 46
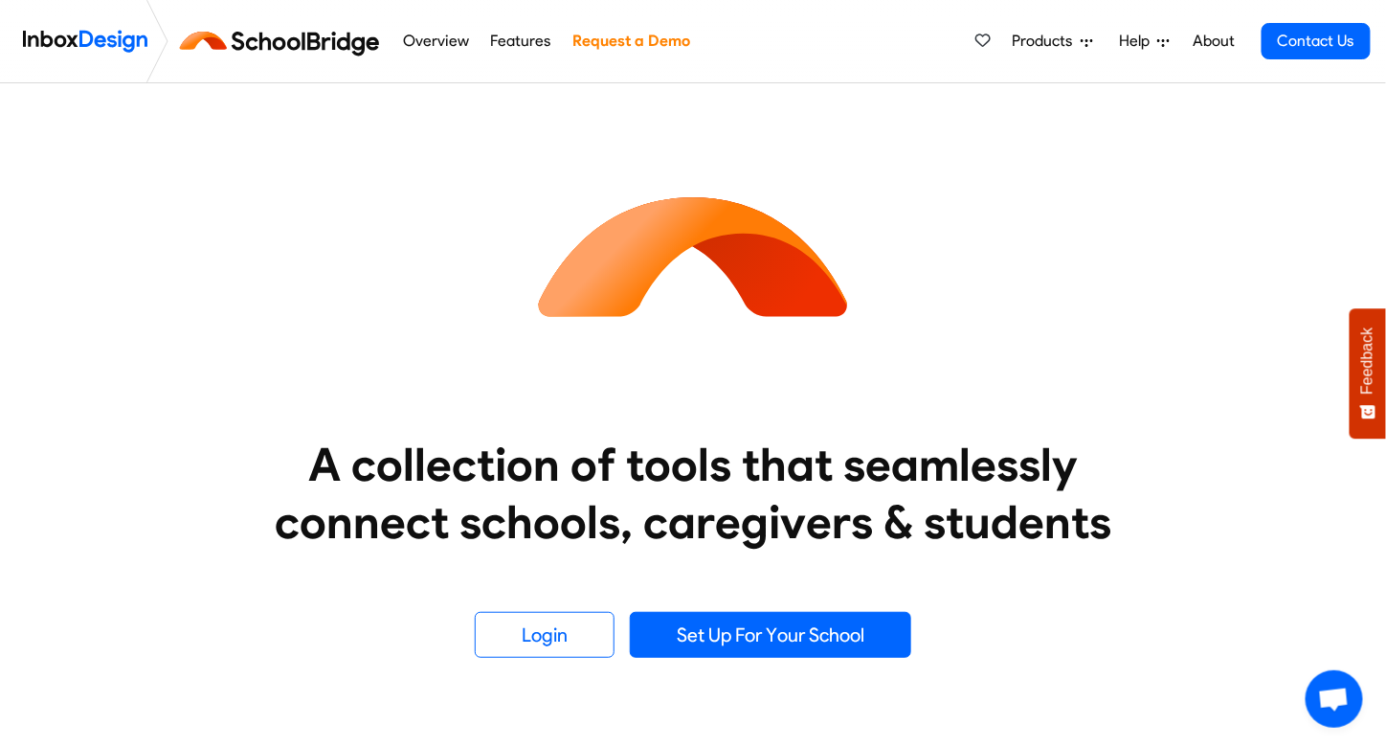
click at [1044, 59] on link "Products" at bounding box center [1053, 41] width 96 height 38
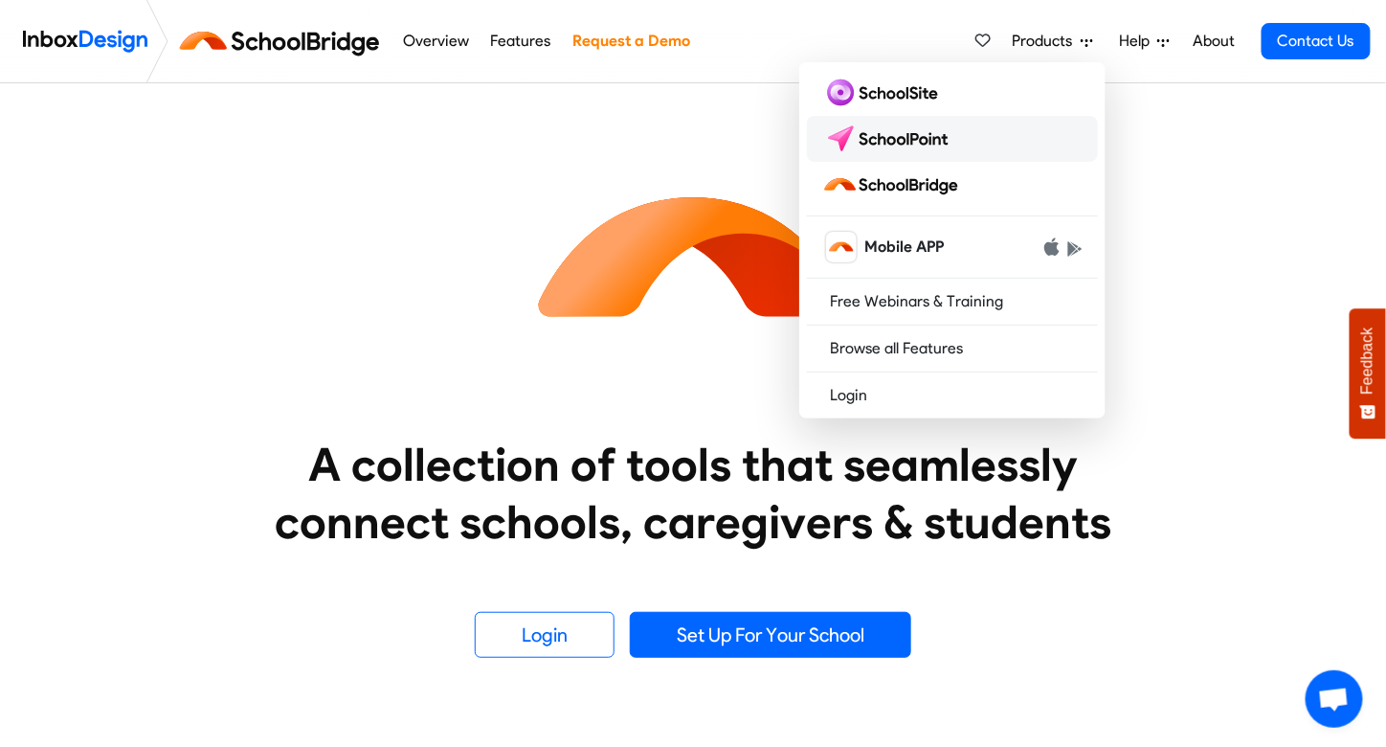
click at [1015, 136] on link at bounding box center [952, 139] width 291 height 46
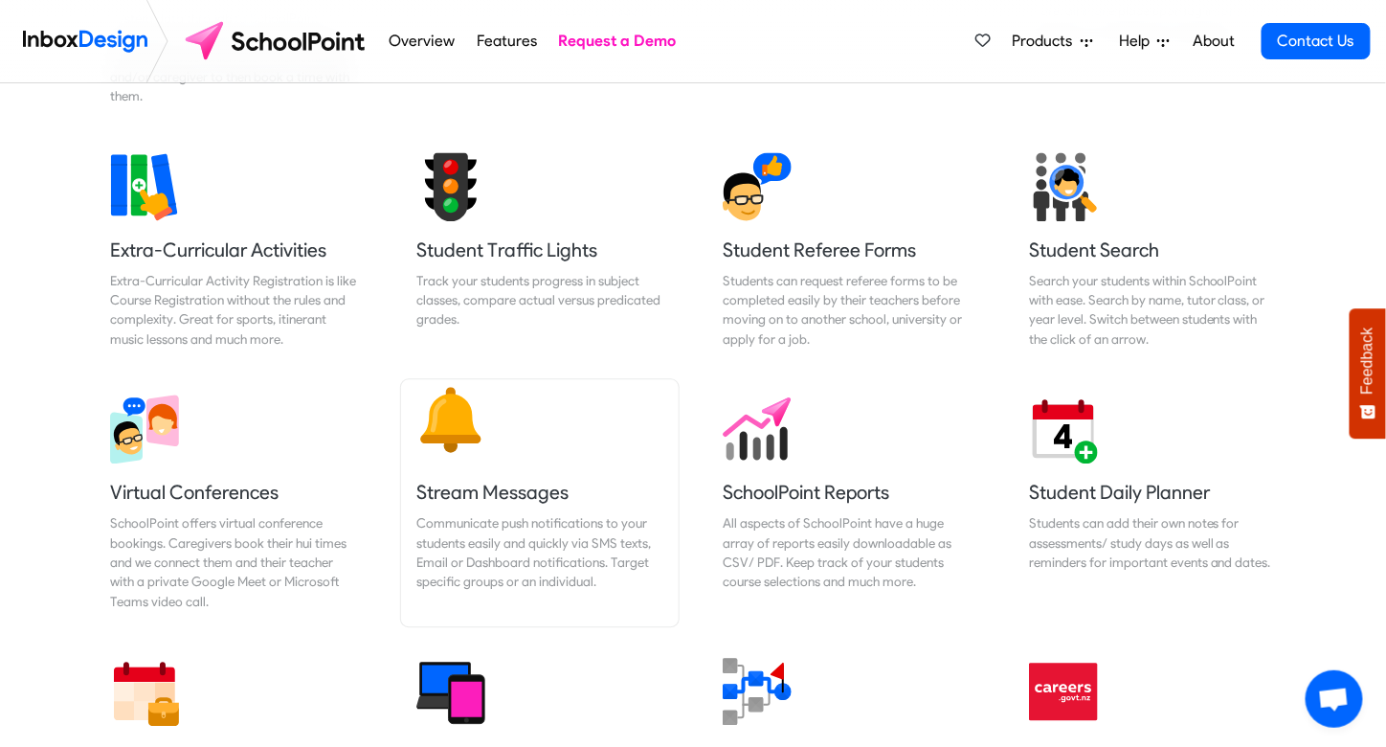
scroll to position [1349, 0]
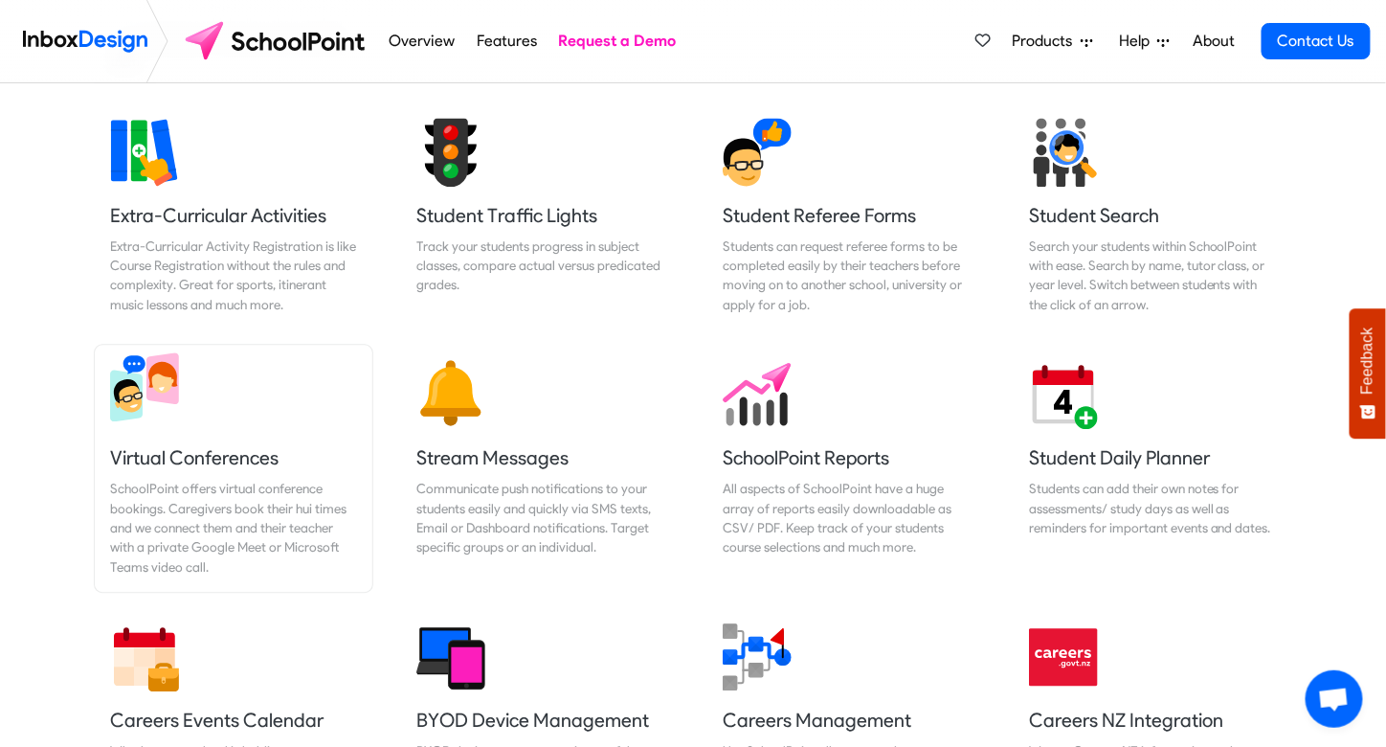
click at [280, 529] on div "SchoolPoint offers virtual conference bookings. Caregivers book their hui times…" at bounding box center [233, 528] width 247 height 98
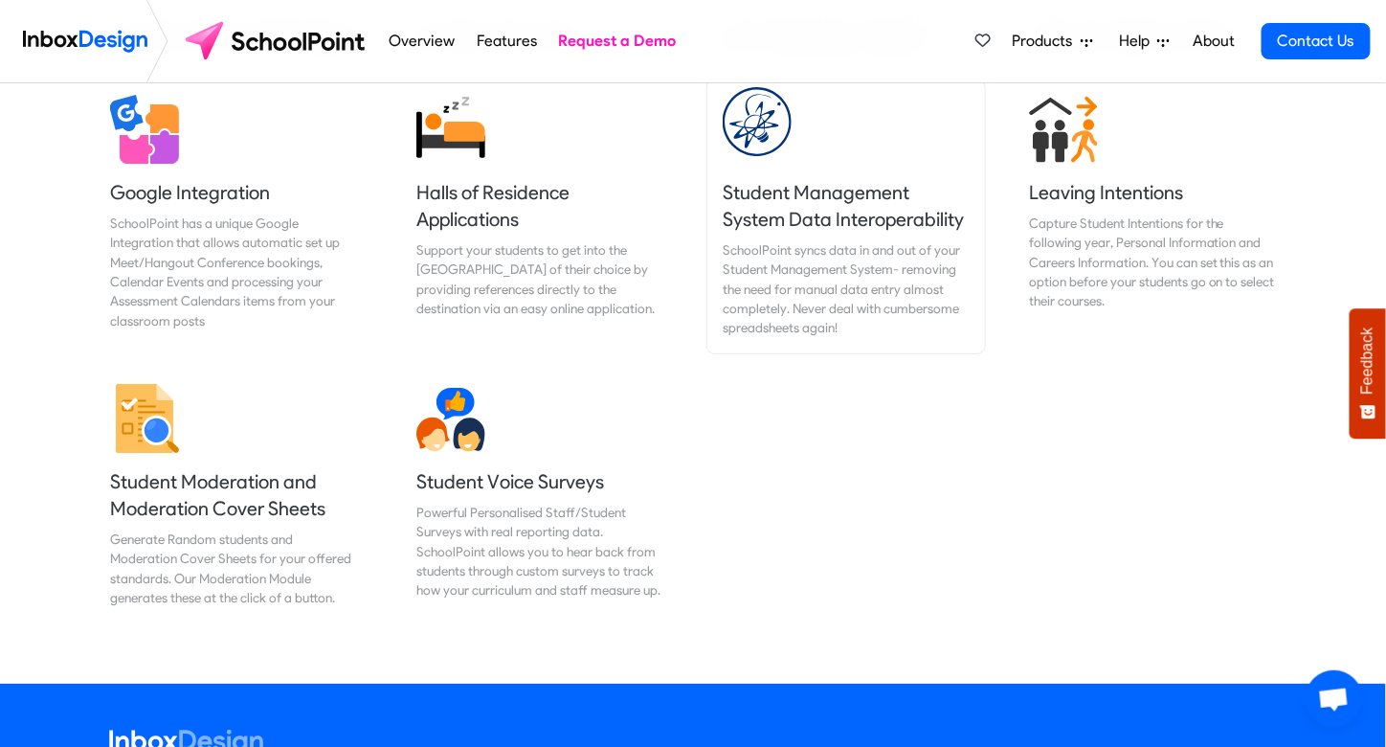
scroll to position [2066, 0]
